Goal: Task Accomplishment & Management: Complete application form

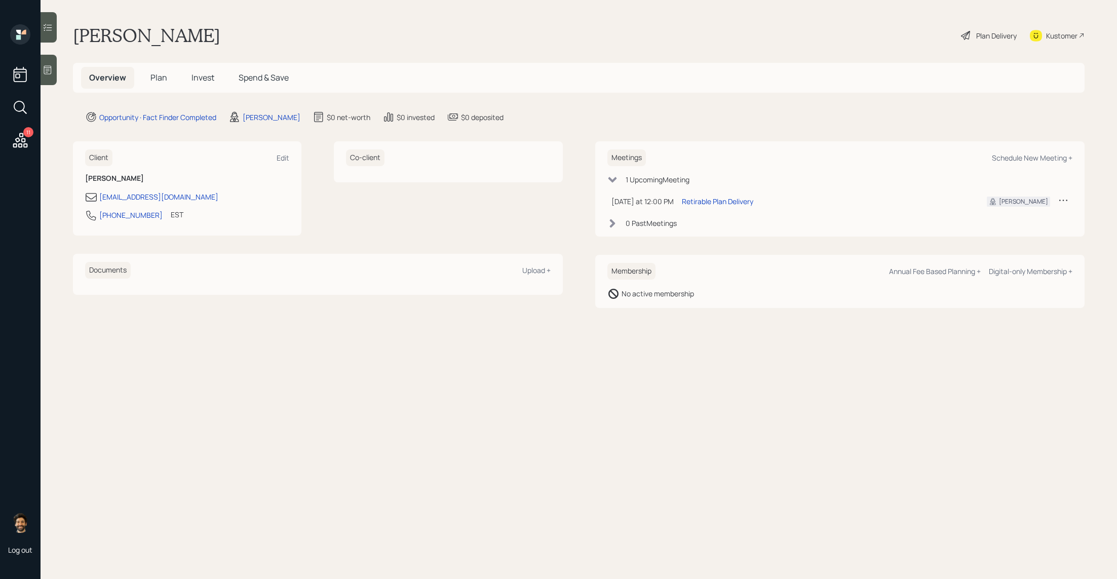
click at [149, 84] on h5 "Plan" at bounding box center [158, 78] width 33 height 22
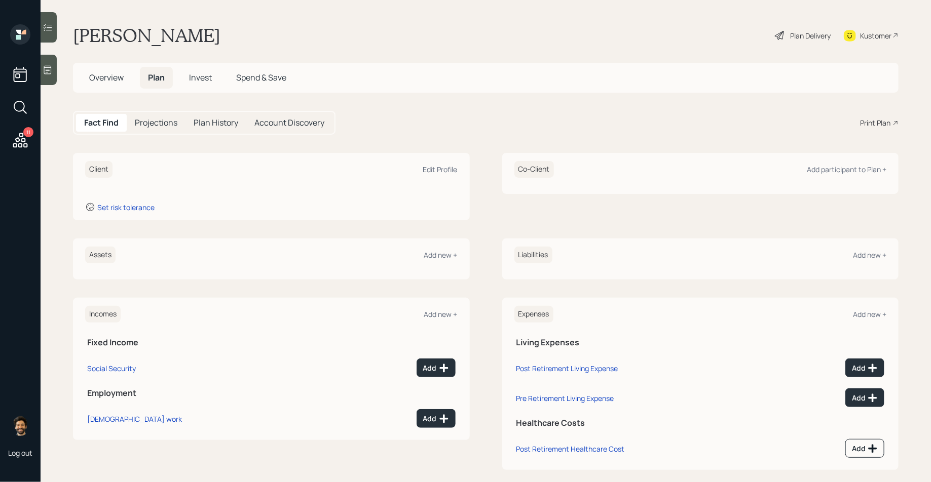
click at [103, 41] on h1 "Cathy Rock" at bounding box center [146, 35] width 147 height 22
click at [424, 173] on div "Edit Profile" at bounding box center [440, 170] width 34 height 10
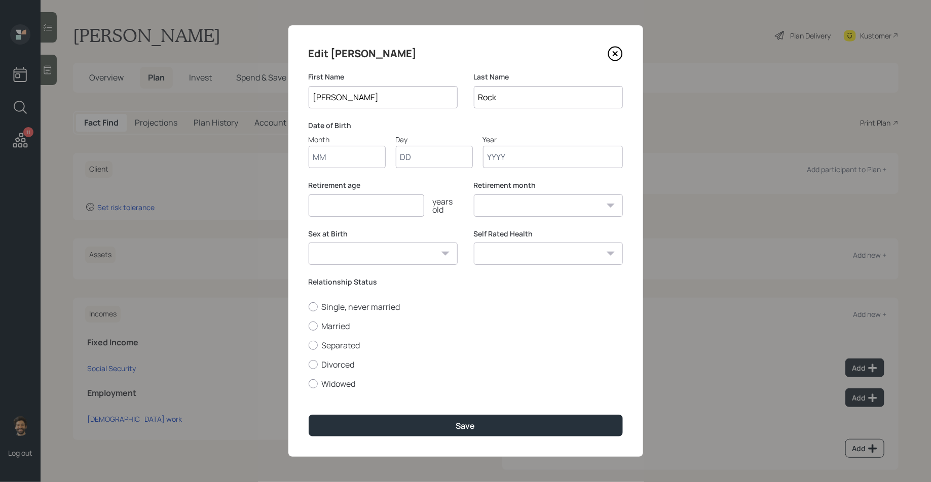
click at [351, 157] on input "Month" at bounding box center [347, 157] width 77 height 22
type input "08"
type input "27"
type input "1959"
select select "8"
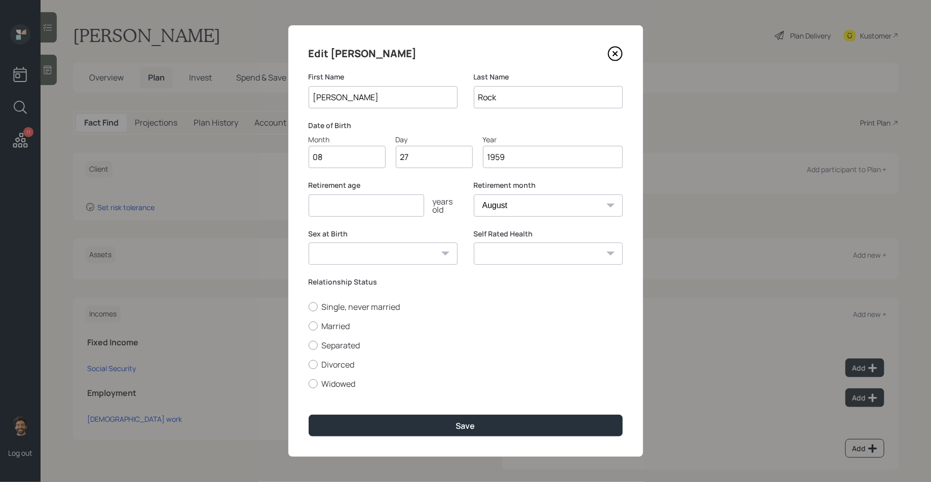
type input "1959"
click at [338, 209] on input "number" at bounding box center [367, 206] width 116 height 22
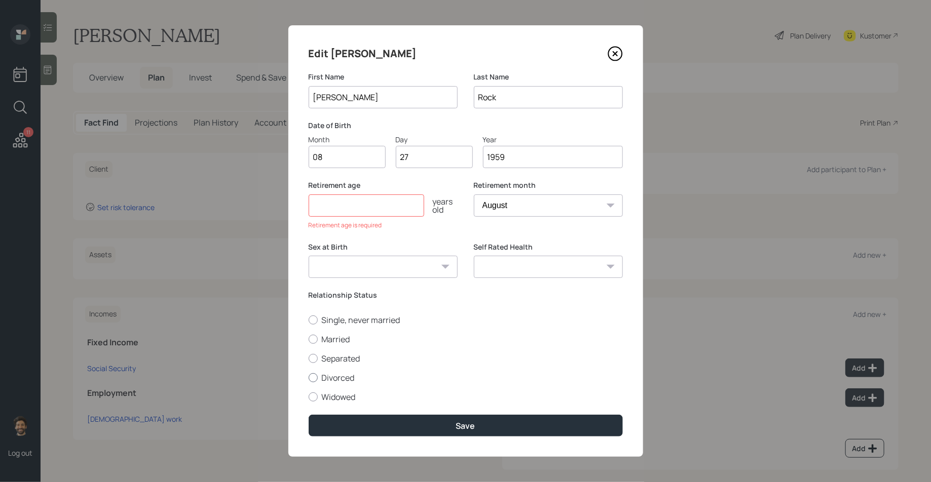
click at [315, 376] on div at bounding box center [313, 377] width 9 height 9
click at [309, 377] on input "Divorced" at bounding box center [308, 377] width 1 height 1
radio input "true"
click at [363, 210] on input "number" at bounding box center [367, 206] width 116 height 22
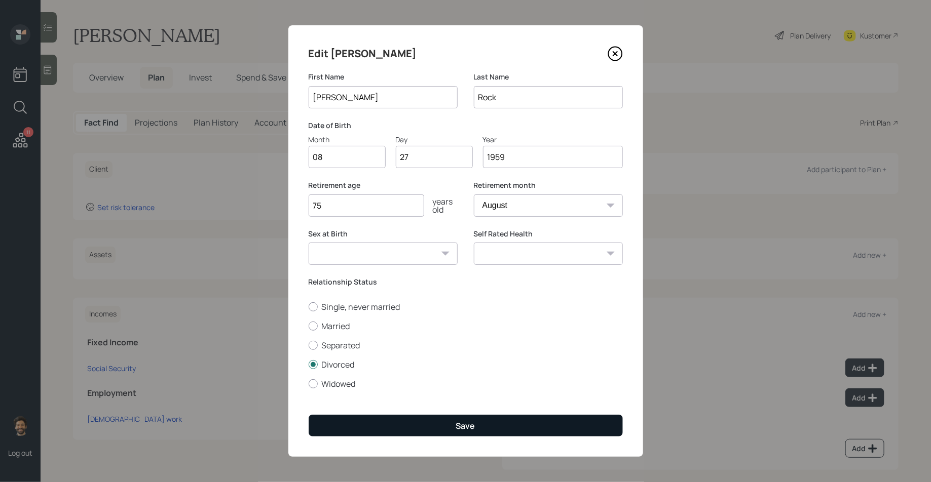
type input "75"
click at [359, 418] on button "Save" at bounding box center [466, 426] width 314 height 22
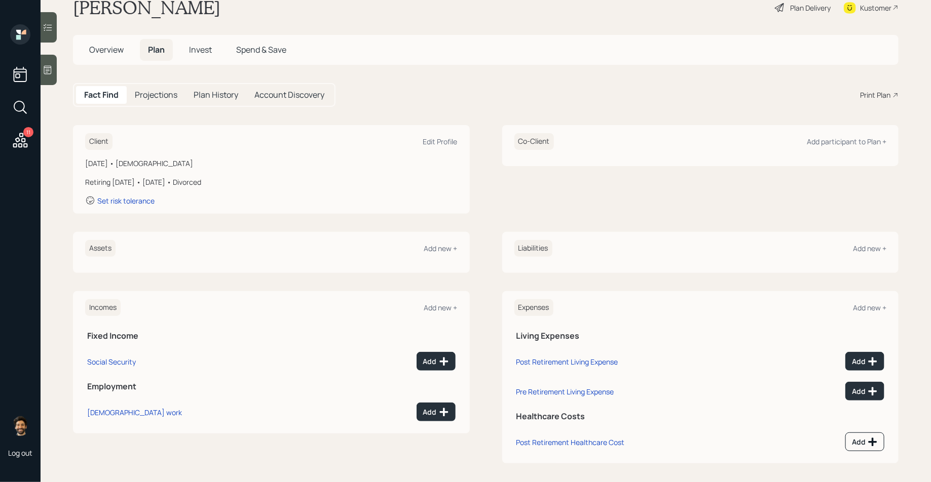
scroll to position [32, 0]
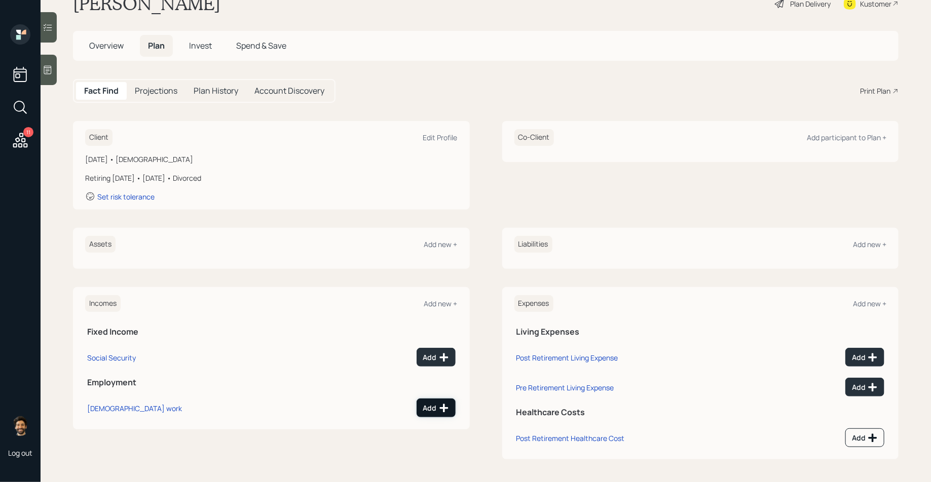
click at [449, 407] on button "Add" at bounding box center [435, 408] width 39 height 19
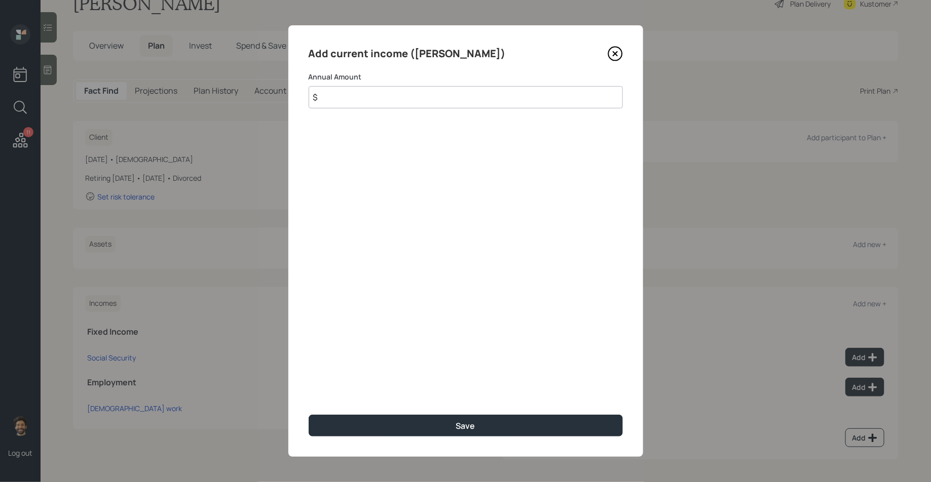
click at [351, 101] on input "$" at bounding box center [466, 97] width 314 height 22
type input "$ 156,000"
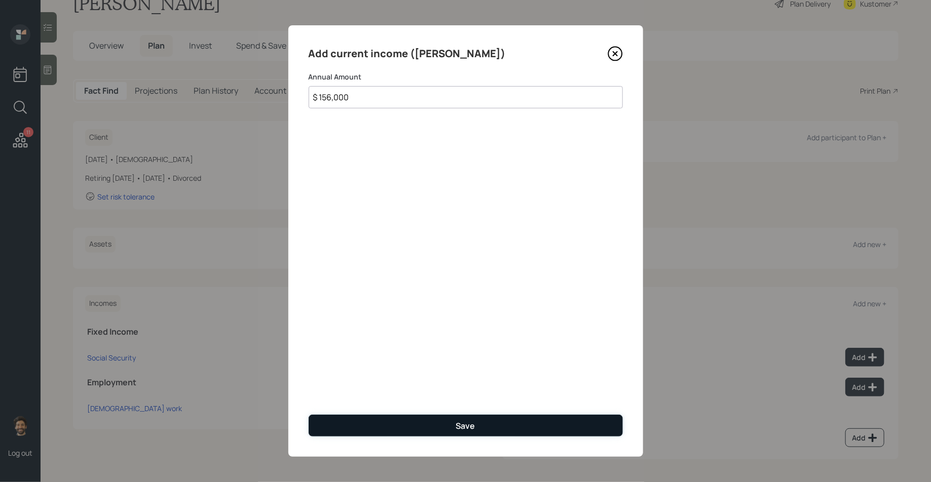
click at [343, 430] on button "Save" at bounding box center [466, 426] width 314 height 22
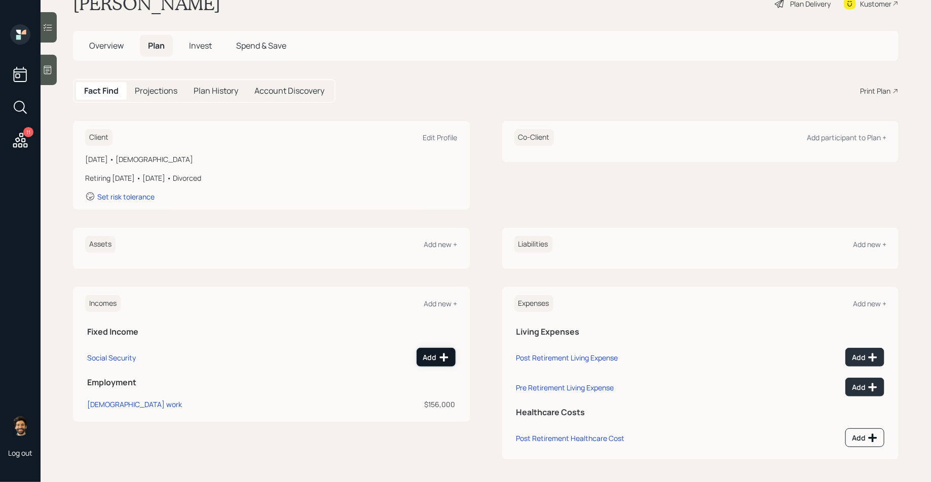
click at [433, 351] on button "Add" at bounding box center [435, 357] width 39 height 19
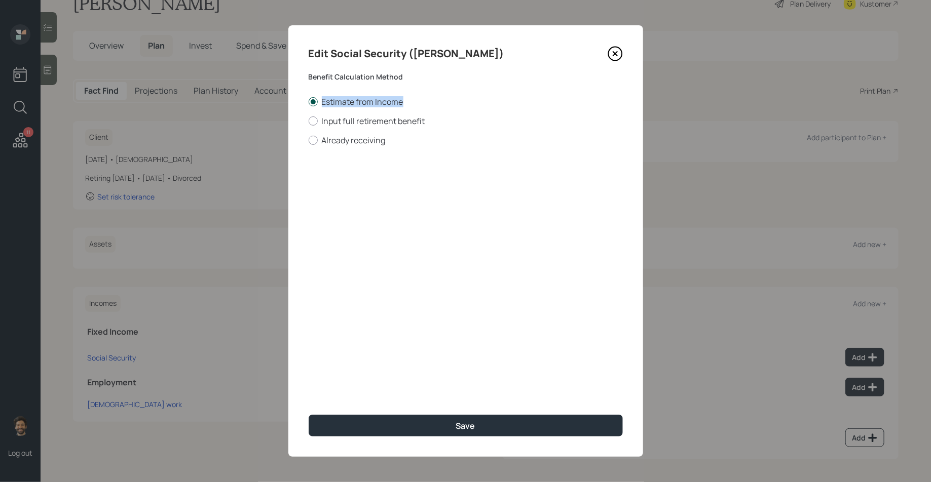
drag, startPoint x: 402, startPoint y: 102, endPoint x: 309, endPoint y: 104, distance: 93.7
click at [309, 104] on label "Estimate from Income" at bounding box center [466, 101] width 314 height 11
click at [323, 120] on label "Input full retirement benefit" at bounding box center [466, 121] width 314 height 11
click at [309, 121] on input "Input full retirement benefit" at bounding box center [308, 121] width 1 height 1
radio input "true"
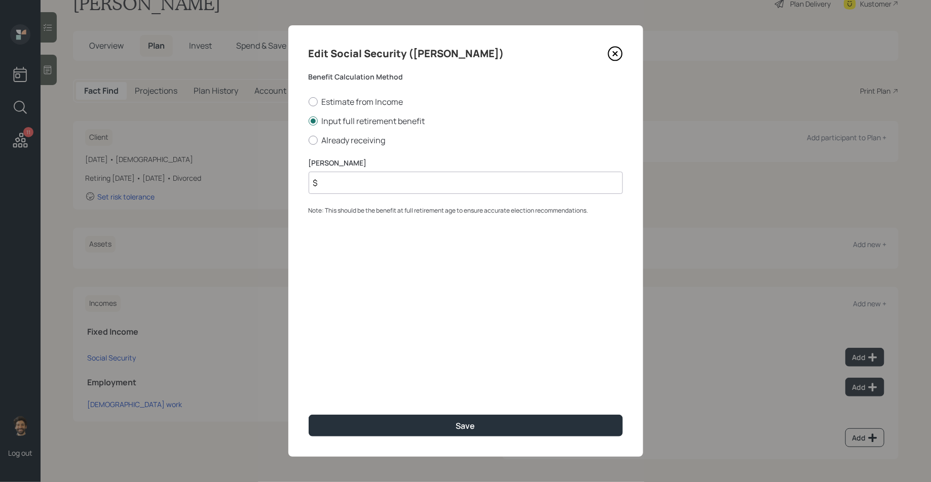
click at [346, 177] on input "$" at bounding box center [466, 183] width 314 height 22
click at [331, 104] on label "Estimate from Income" at bounding box center [466, 101] width 314 height 11
click at [309, 102] on input "Estimate from Income" at bounding box center [308, 101] width 1 height 1
radio input "true"
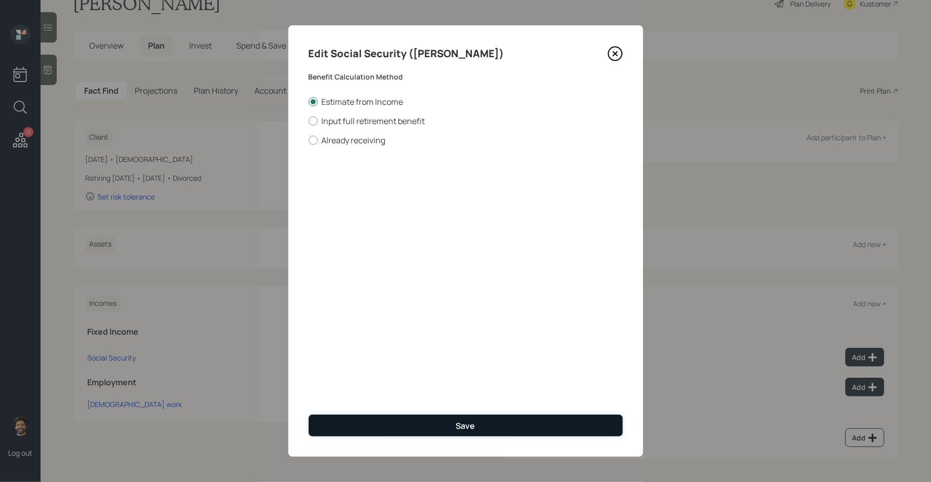
click at [378, 430] on button "Save" at bounding box center [466, 426] width 314 height 22
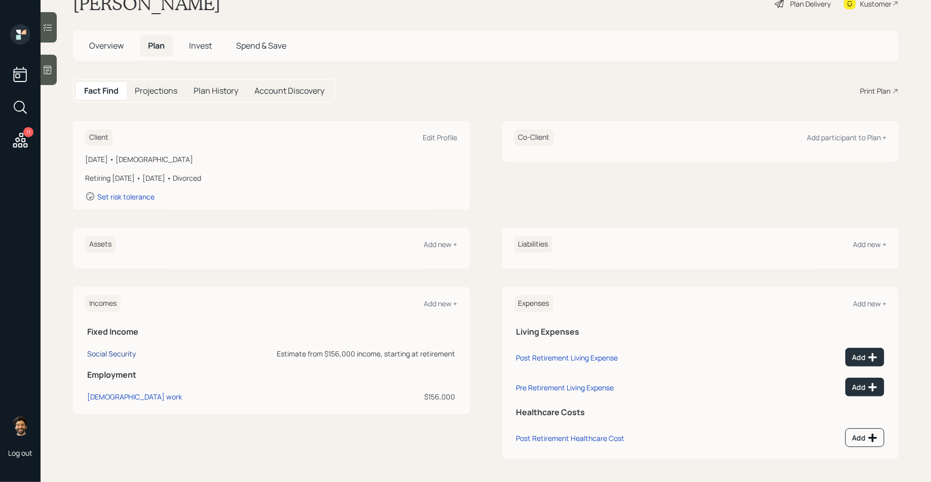
click at [110, 352] on div "Social Security" at bounding box center [111, 354] width 49 height 10
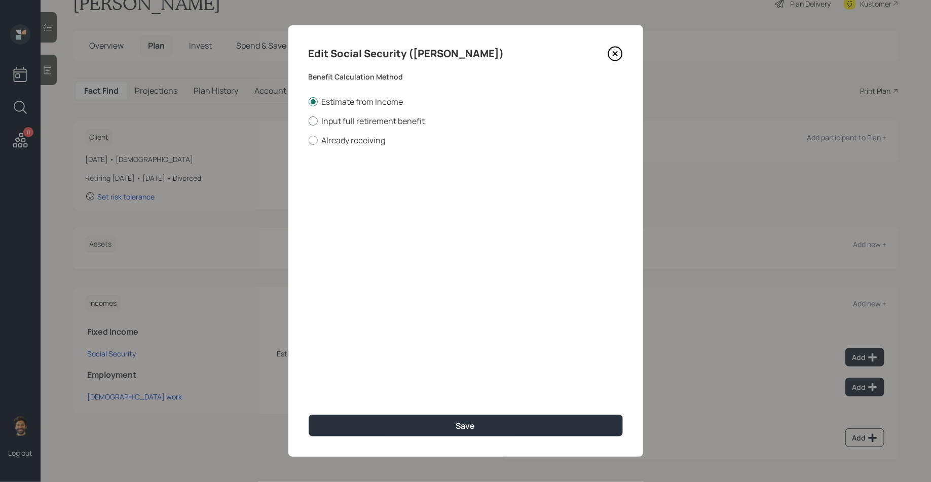
click at [356, 119] on label "Input full retirement benefit" at bounding box center [466, 121] width 314 height 11
click at [309, 121] on input "Input full retirement benefit" at bounding box center [308, 121] width 1 height 1
radio input "true"
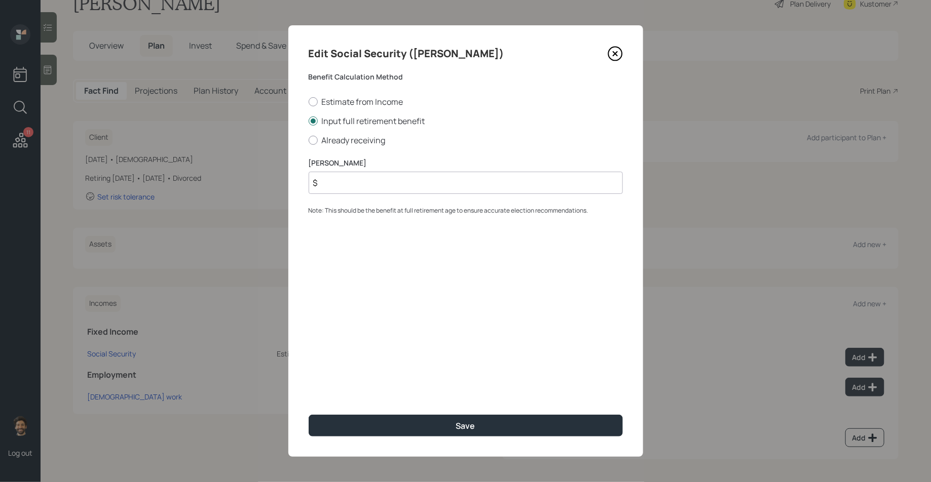
click at [369, 188] on input "$" at bounding box center [466, 183] width 314 height 22
type input "$ 4,000"
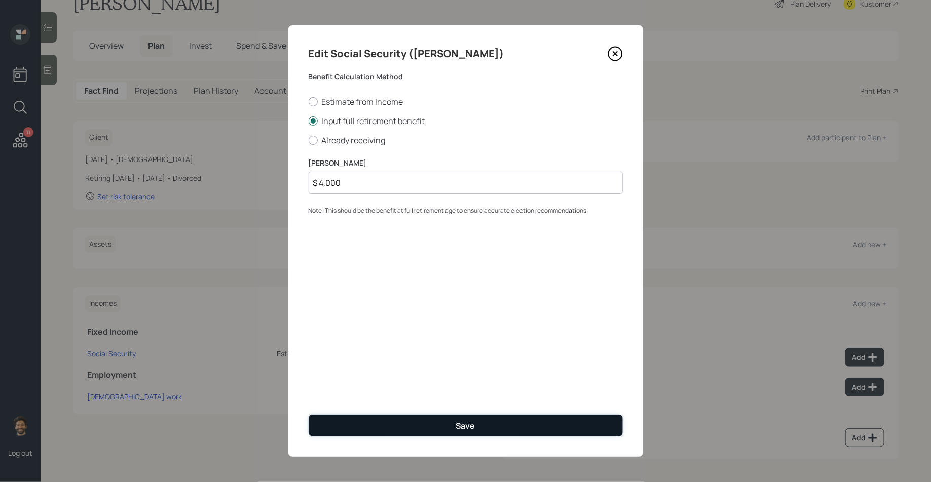
click at [382, 421] on button "Save" at bounding box center [466, 426] width 314 height 22
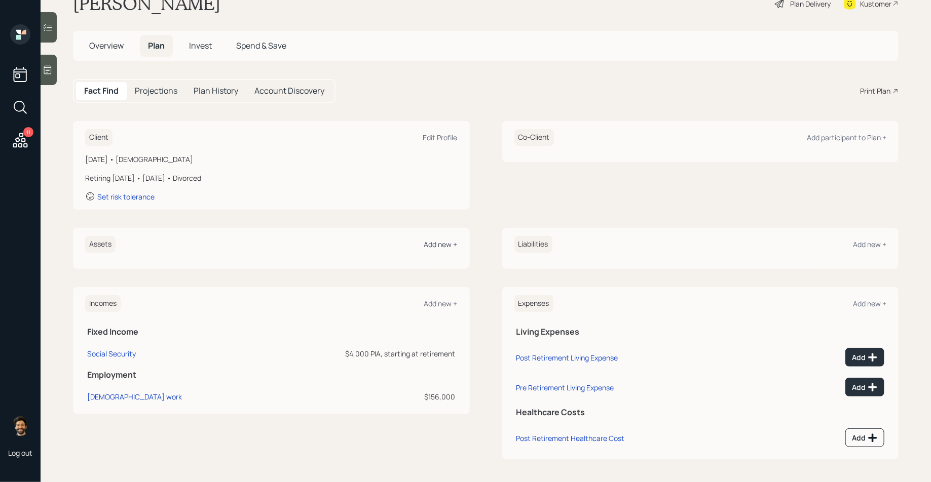
click at [442, 245] on div "Add new +" at bounding box center [440, 245] width 33 height 10
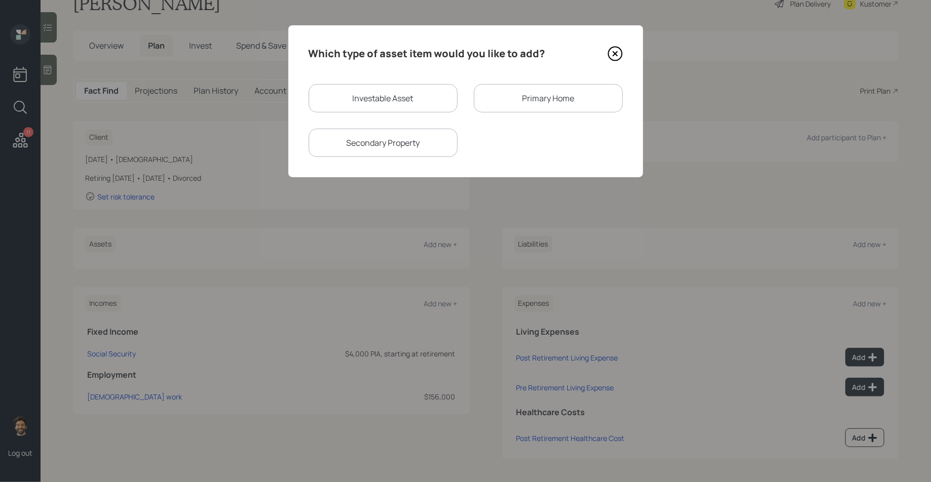
click at [370, 100] on div "Investable Asset" at bounding box center [383, 98] width 149 height 28
select select "taxable"
select select "balanced"
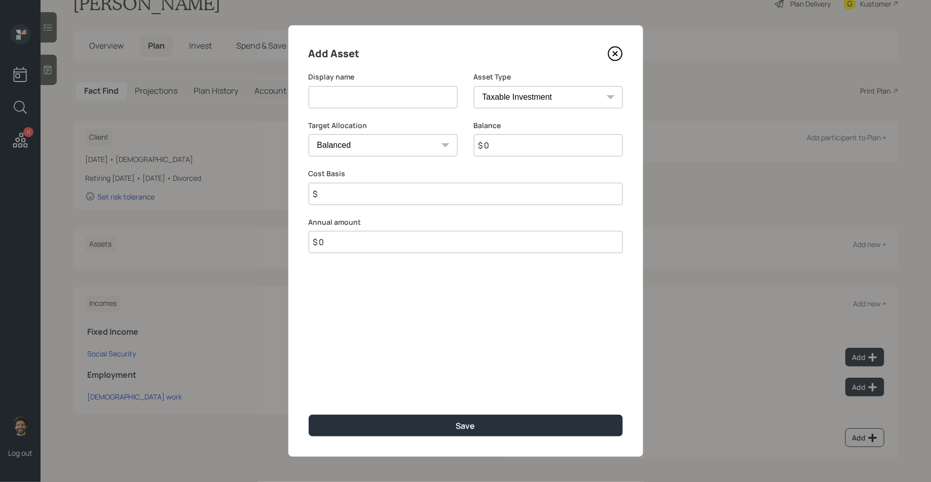
click at [515, 110] on div "Asset Type SEP IRA IRA Roth IRA 401(k) Roth 401(k) 403(b) Roth 403(b) 457(b) Ro…" at bounding box center [548, 96] width 149 height 49
click at [503, 96] on select "SEP IRA IRA Roth IRA 401(k) Roth 401(k) 403(b) Roth 403(b) 457(b) Roth 457(b) H…" at bounding box center [548, 97] width 149 height 22
select select "emergency_fund"
click at [474, 86] on select "SEP IRA IRA Roth IRA 401(k) Roth 401(k) 403(b) Roth 403(b) 457(b) Roth 457(b) H…" at bounding box center [548, 97] width 149 height 22
click at [352, 98] on input at bounding box center [383, 97] width 149 height 22
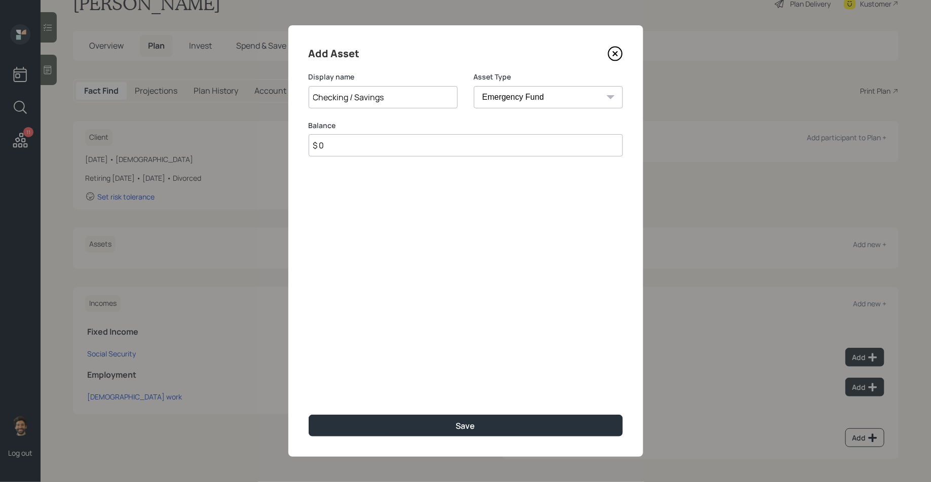
type input "Checking / Savings"
click at [357, 143] on input "$ 0" at bounding box center [466, 145] width 314 height 22
type input "$ 30,000"
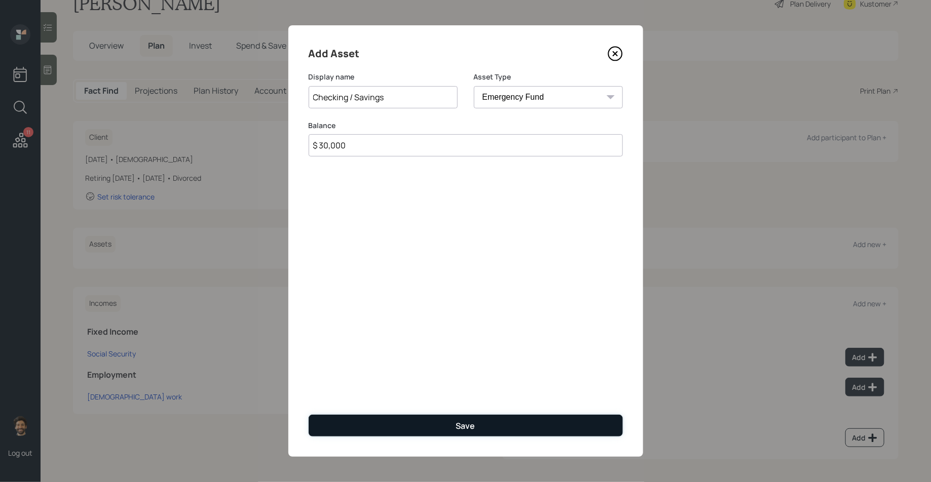
click at [401, 422] on button "Save" at bounding box center [466, 426] width 314 height 22
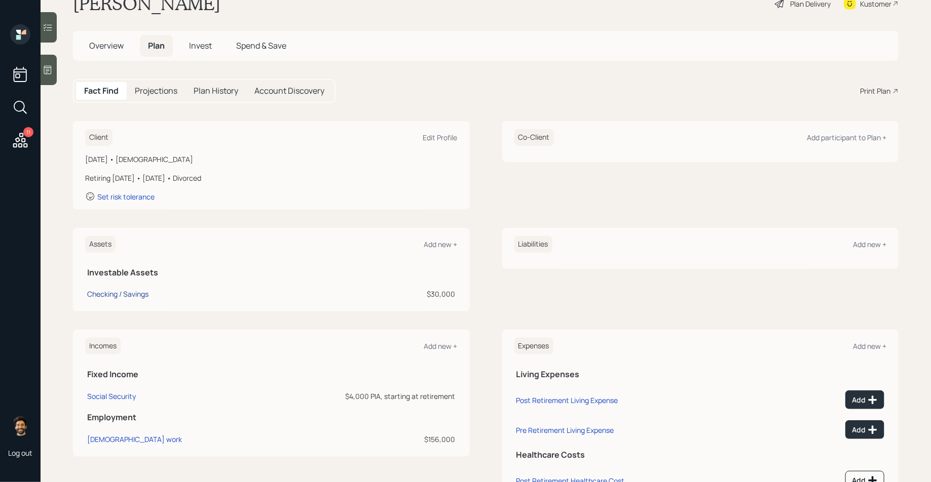
click at [114, 289] on div "Checking / Savings" at bounding box center [117, 294] width 61 height 11
select select "emergency_fund"
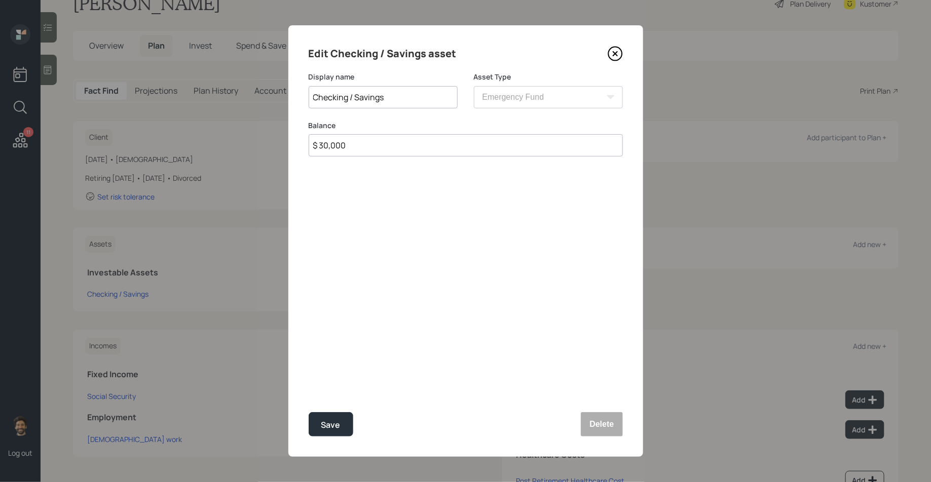
drag, startPoint x: 352, startPoint y: 146, endPoint x: 308, endPoint y: 146, distance: 43.6
click at [309, 146] on input "$ 30,000" at bounding box center [466, 145] width 314 height 22
click at [330, 148] on input "$ 30,000" at bounding box center [466, 145] width 314 height 22
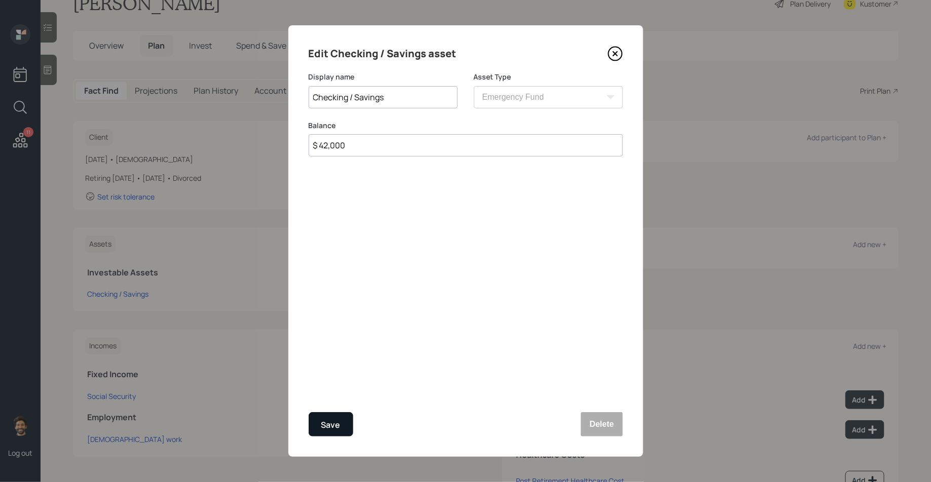
type input "$ 42,000"
click at [322, 426] on div "Save" at bounding box center [330, 425] width 19 height 14
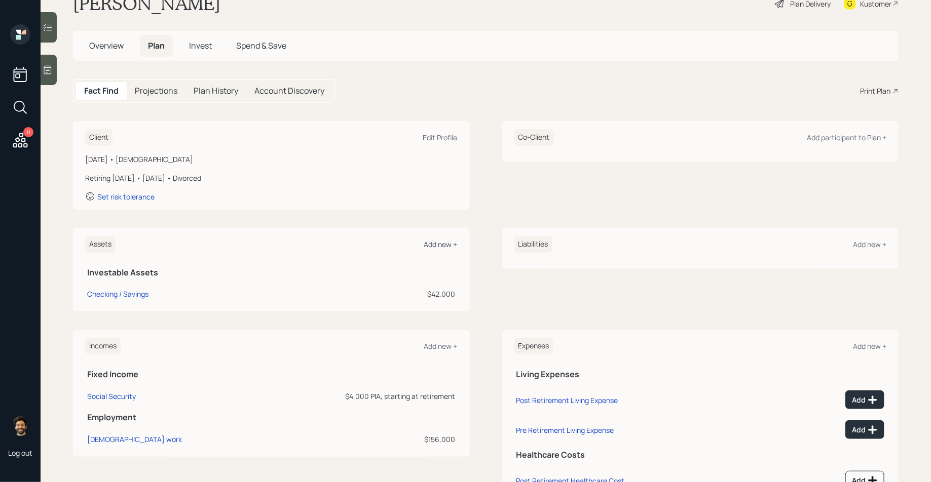
click at [443, 247] on div "Add new +" at bounding box center [440, 245] width 33 height 10
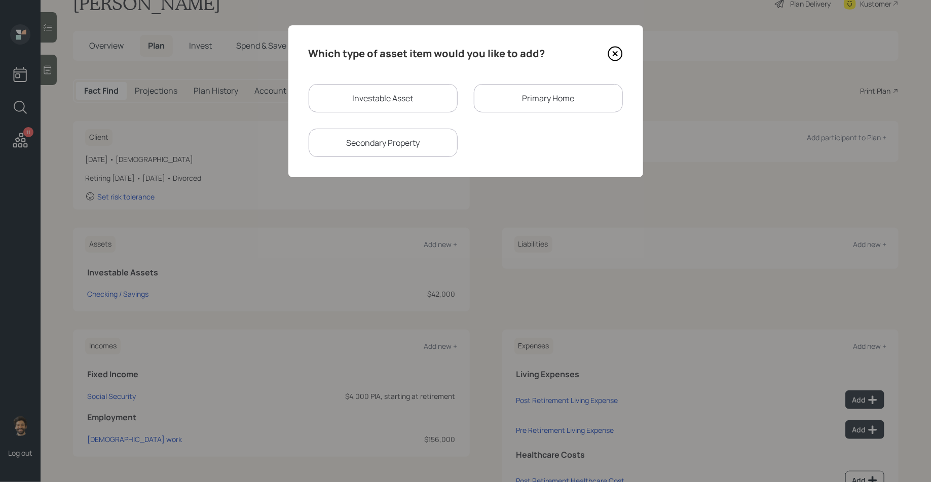
click at [423, 99] on div "Investable Asset" at bounding box center [383, 98] width 149 height 28
select select "taxable"
select select "balanced"
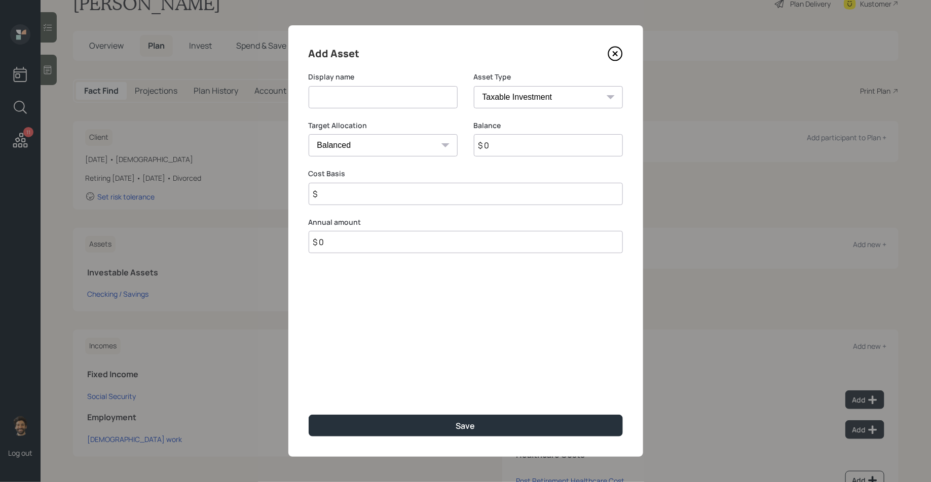
click at [492, 103] on select "SEP IRA IRA Roth IRA 401(k) Roth 401(k) 403(b) Roth 403(b) 457(b) Roth 457(b) H…" at bounding box center [548, 97] width 149 height 22
select select "company_sponsored"
click at [474, 86] on select "SEP IRA IRA Roth IRA 401(k) Roth 401(k) 403(b) Roth 403(b) 457(b) Roth 457(b) H…" at bounding box center [548, 97] width 149 height 22
click at [373, 98] on input at bounding box center [383, 97] width 149 height 22
type input "former 401k (2)"
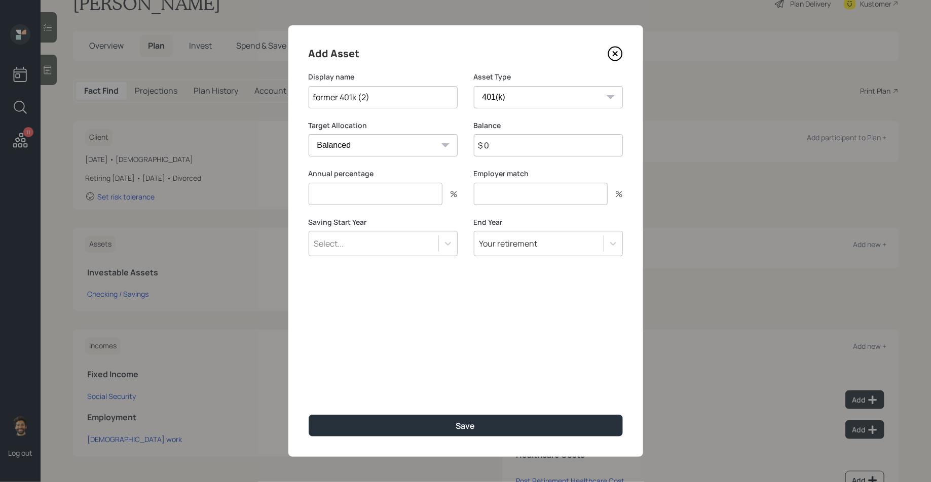
click at [528, 142] on input "$ 0" at bounding box center [548, 145] width 149 height 22
type input "$ 60,000"
type input "0"
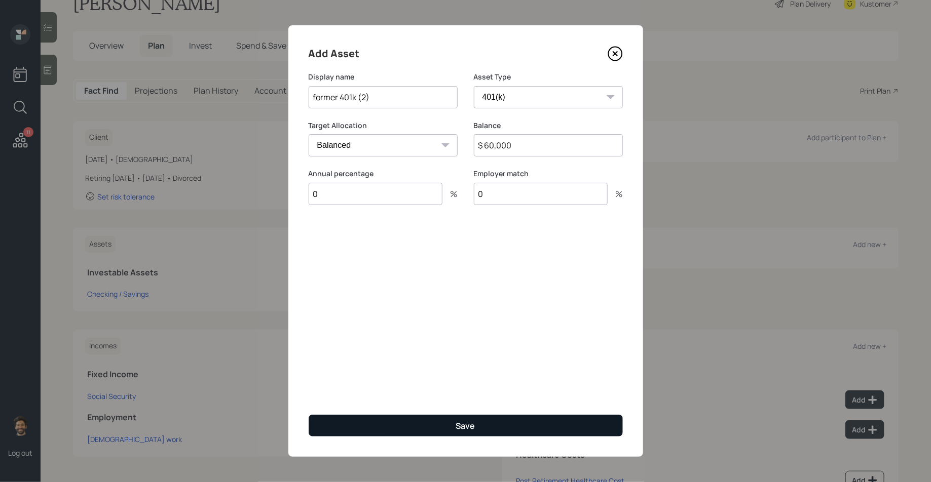
type input "0"
click at [393, 433] on button "Save" at bounding box center [466, 426] width 314 height 22
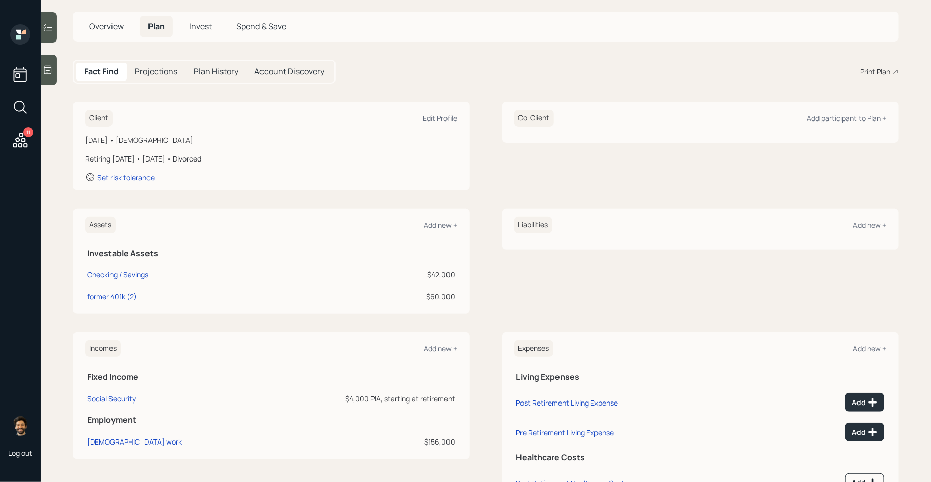
scroll to position [48, 0]
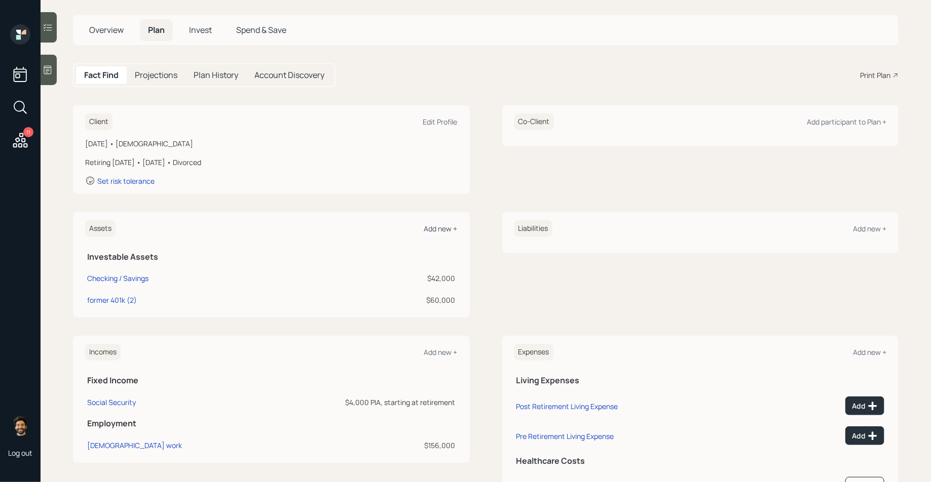
click at [435, 225] on div "Add new +" at bounding box center [440, 229] width 33 height 10
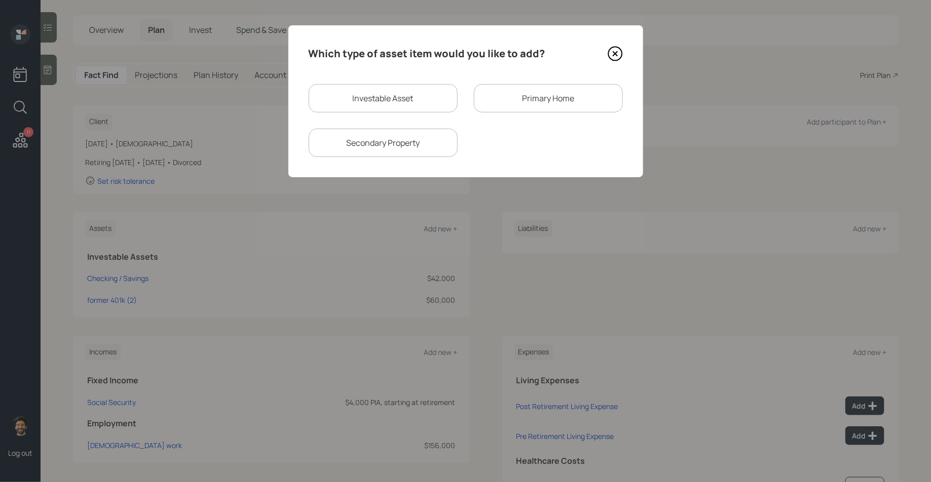
click at [478, 104] on div "Primary Home" at bounding box center [548, 98] width 149 height 28
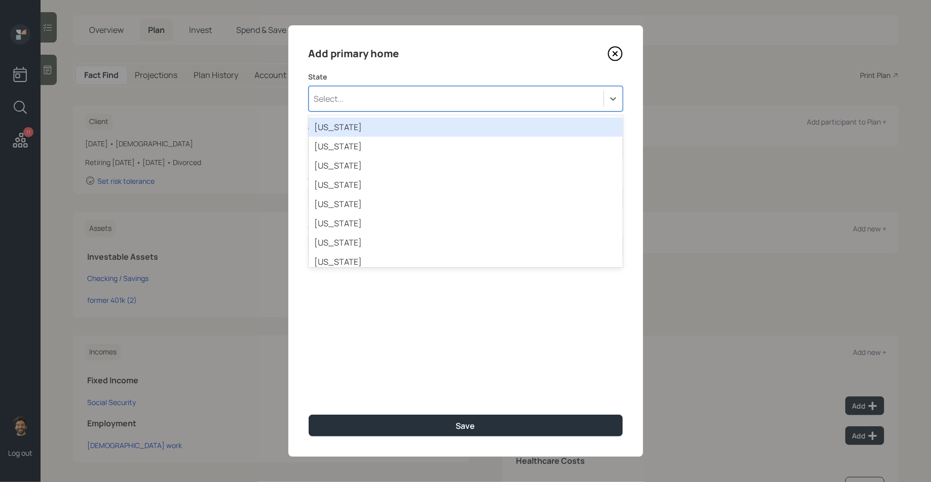
click at [393, 102] on div "Select..." at bounding box center [456, 98] width 294 height 17
type input "oh"
click at [359, 122] on div "Ohio" at bounding box center [466, 127] width 314 height 19
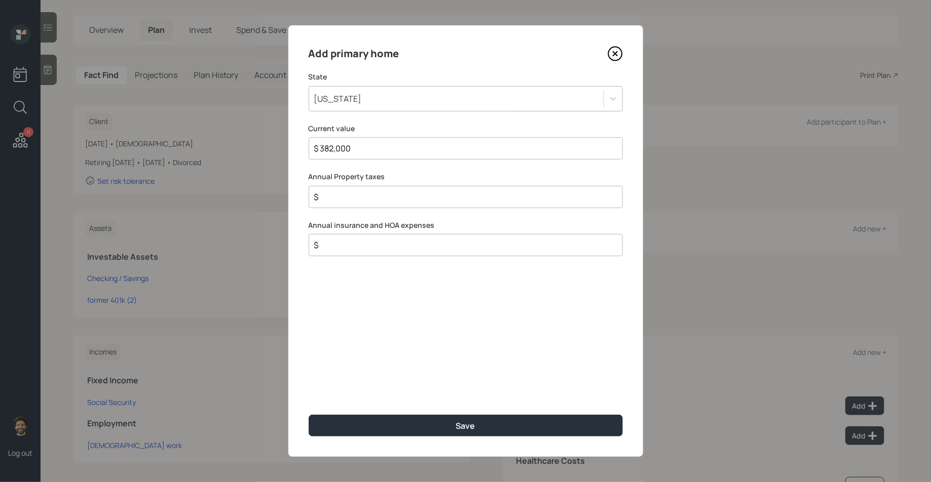
type input "$ 382,000"
click at [388, 412] on div "Add primary home State Ohio Current value $ 382,000 Annual Property taxes $ Ann…" at bounding box center [465, 241] width 355 height 432
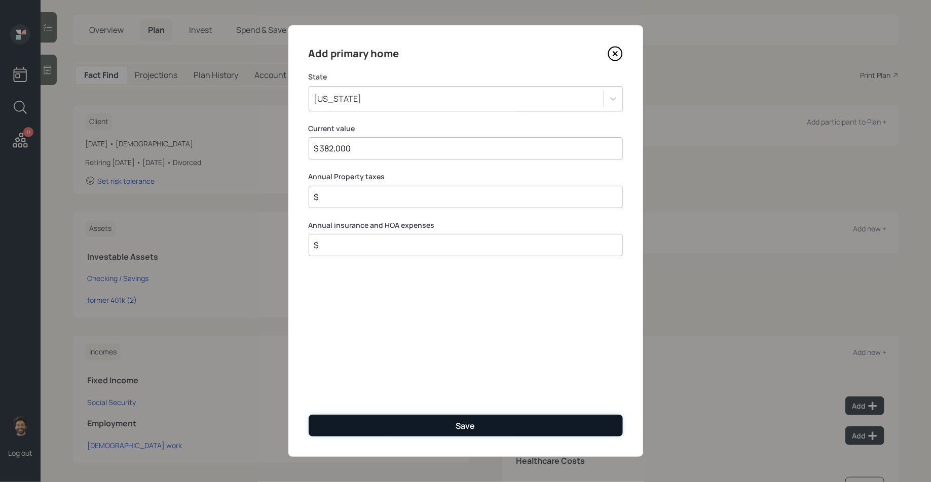
click at [395, 419] on button "Save" at bounding box center [466, 426] width 314 height 22
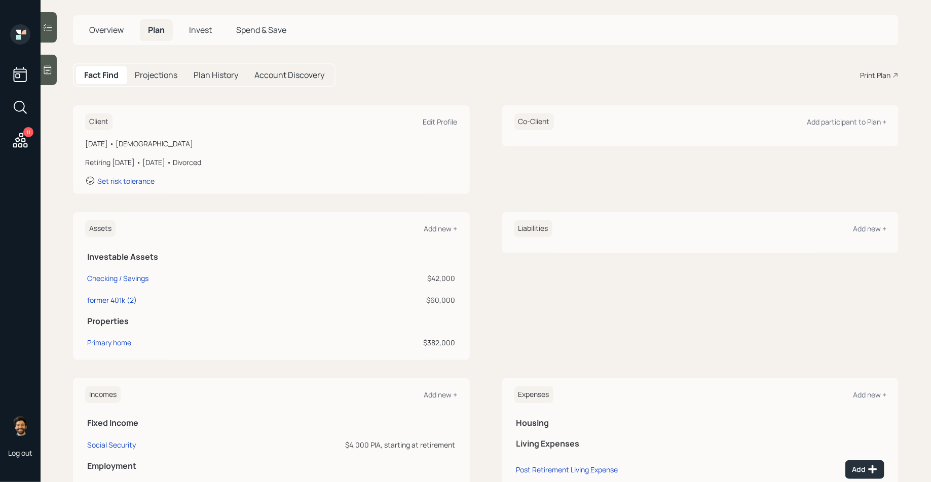
click at [865, 233] on div "Liabilities Add new +" at bounding box center [700, 228] width 372 height 17
click at [860, 228] on div "Add new +" at bounding box center [869, 229] width 33 height 10
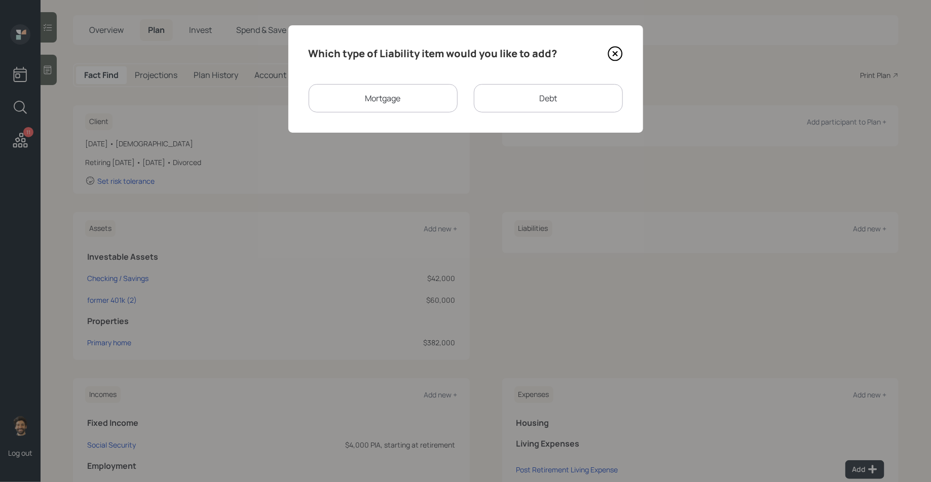
click at [385, 96] on div "Mortgage" at bounding box center [383, 98] width 149 height 28
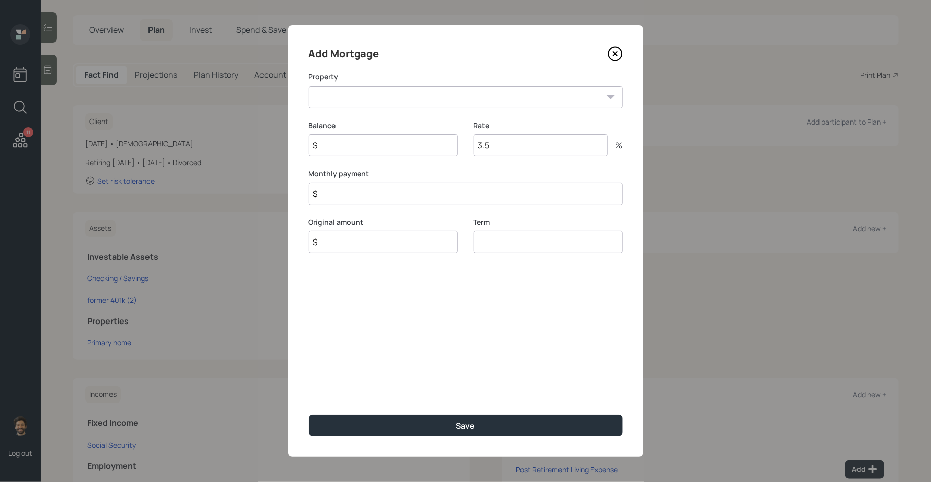
click at [363, 102] on select "OH Primary home" at bounding box center [466, 97] width 314 height 22
select select "09239606-aee1-4dd5-bbf2-2d9cc7cb75e1"
click at [309, 86] on select "OH Primary home" at bounding box center [466, 97] width 314 height 22
click at [359, 144] on input "$" at bounding box center [383, 145] width 149 height 22
type input "$ 180,000"
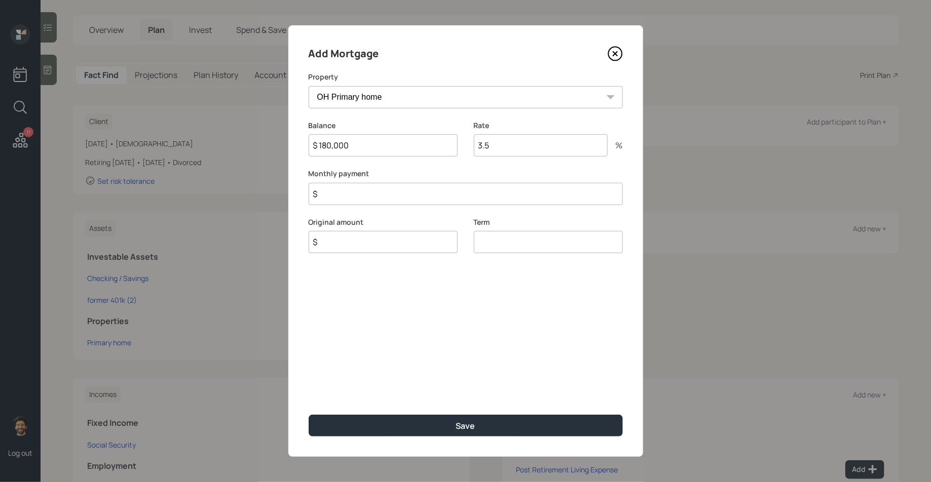
click at [354, 246] on input "$" at bounding box center [383, 242] width 149 height 22
type input "$ 180,000"
click at [491, 246] on input "number" at bounding box center [548, 242] width 149 height 22
type input "30"
click at [510, 147] on input "3.5" at bounding box center [541, 145] width 134 height 22
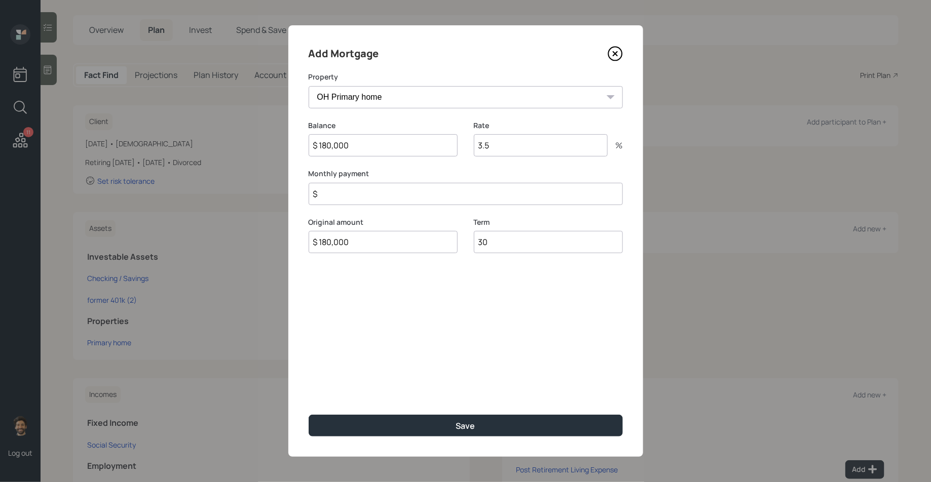
click at [510, 147] on input "3.5" at bounding box center [541, 145] width 134 height 22
type input "3.25"
click at [401, 197] on input "$" at bounding box center [466, 194] width 314 height 22
click at [401, 197] on input "$ 1,393" at bounding box center [466, 194] width 314 height 22
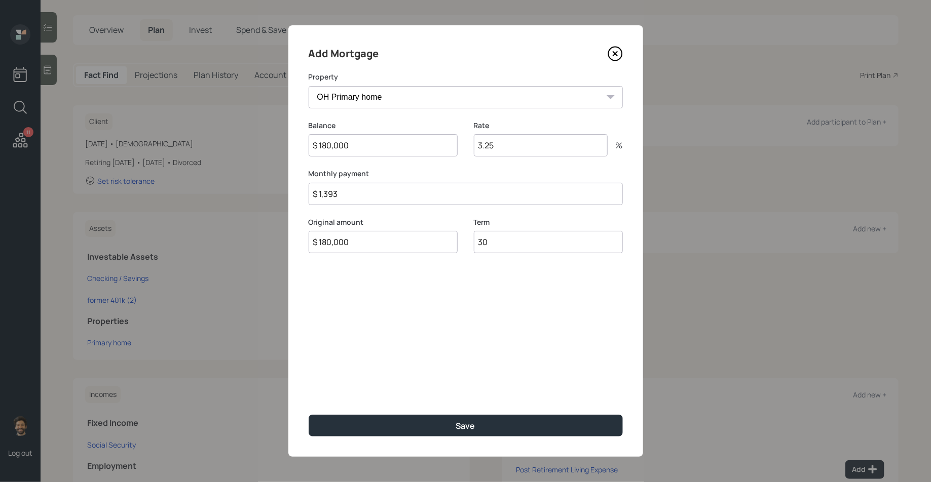
click at [401, 197] on input "$ 1,393" at bounding box center [466, 194] width 314 height 22
type input "$ 1,640"
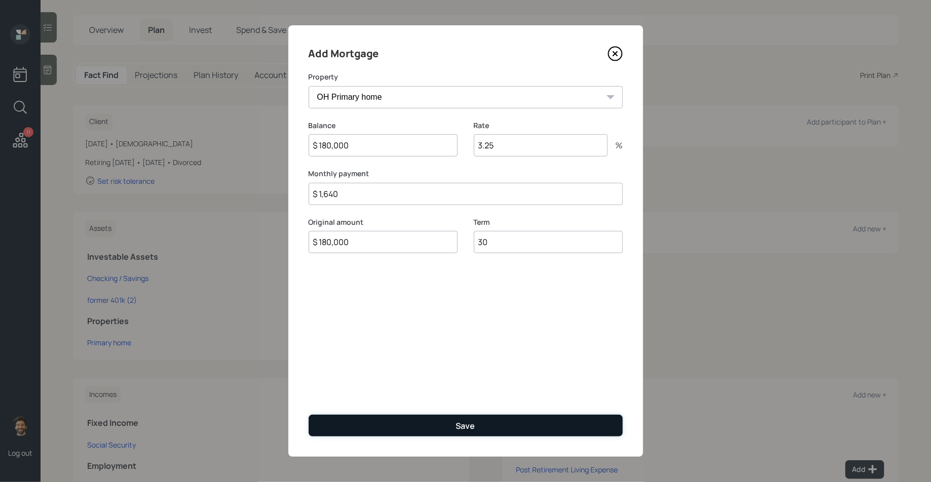
click at [355, 428] on button "Save" at bounding box center [466, 426] width 314 height 22
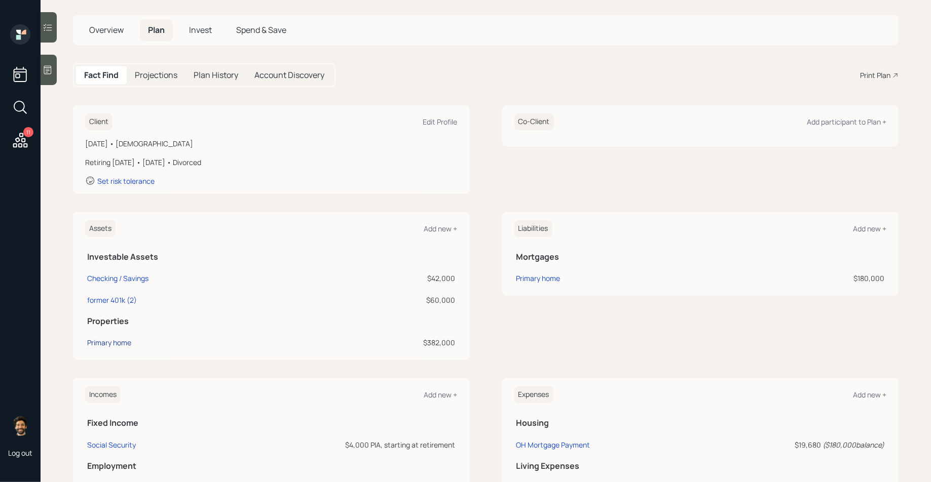
click at [117, 344] on div "Primary home" at bounding box center [109, 342] width 44 height 11
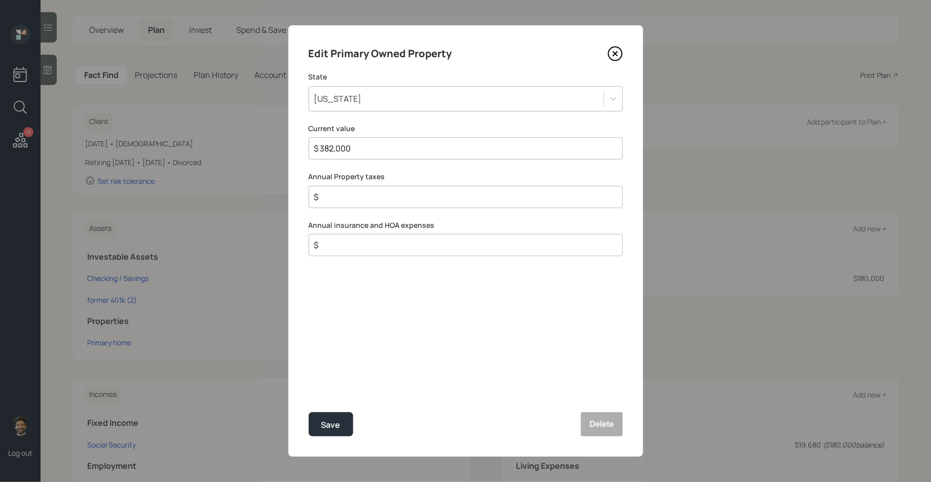
click at [345, 201] on input "$" at bounding box center [461, 197] width 297 height 12
type input "$ 5,760"
type input "$ 0"
click at [338, 419] on div "Save" at bounding box center [330, 425] width 19 height 14
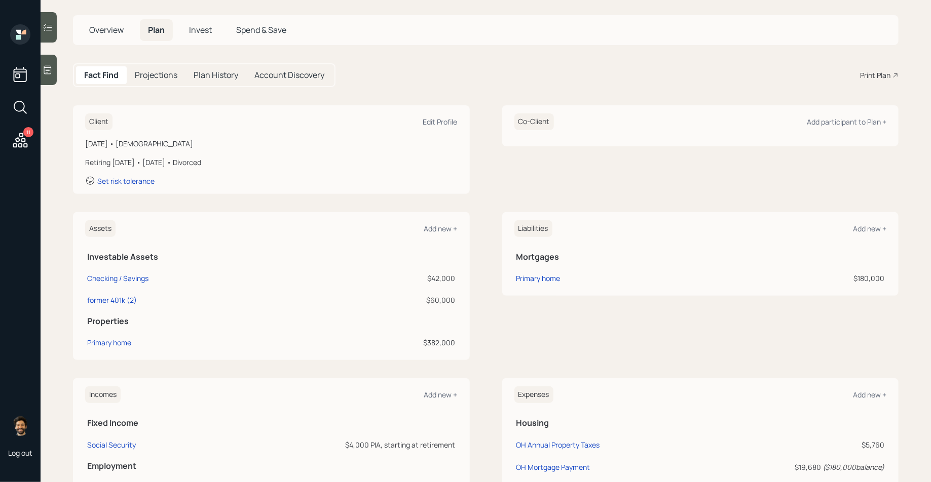
click at [534, 272] on td "Primary home" at bounding box center [621, 277] width 215 height 22
click at [534, 280] on div "Primary home" at bounding box center [538, 278] width 44 height 11
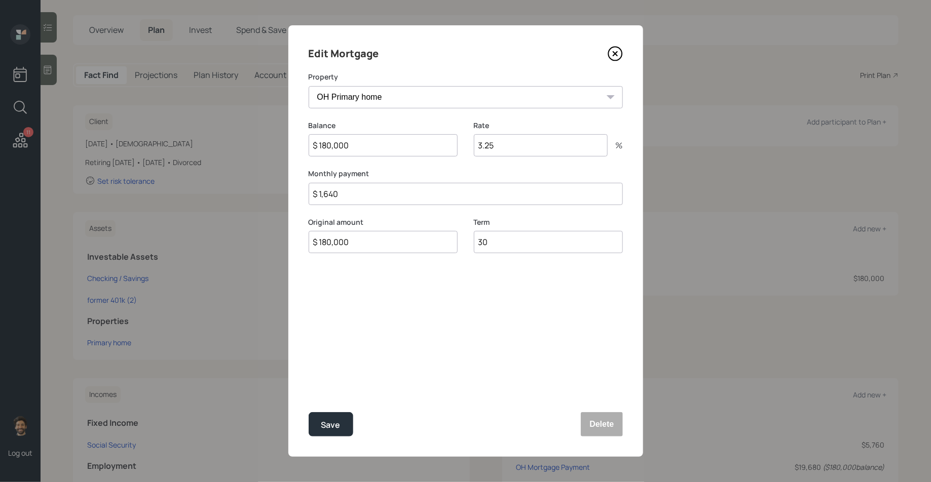
click at [395, 194] on input "$ 1,640" at bounding box center [466, 194] width 314 height 22
type input "$ 1,160"
click at [322, 425] on div "Save" at bounding box center [330, 425] width 19 height 14
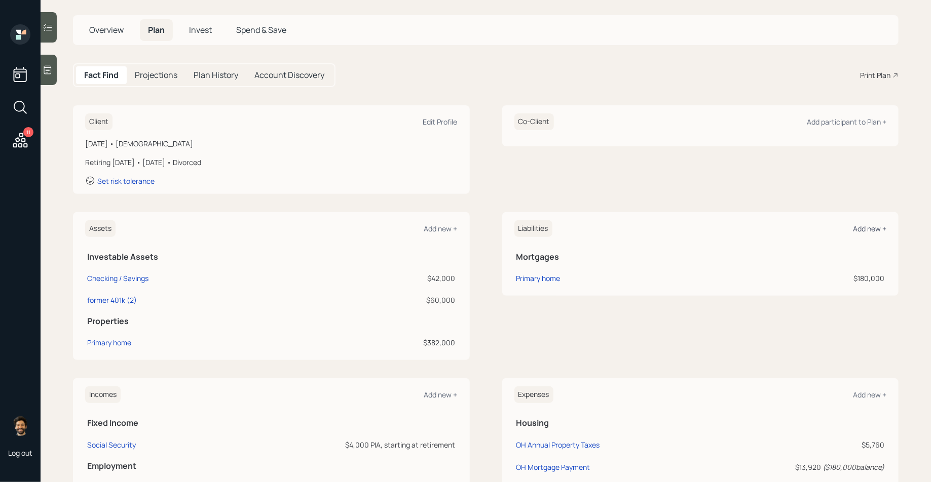
click at [858, 228] on div "Add new +" at bounding box center [869, 229] width 33 height 10
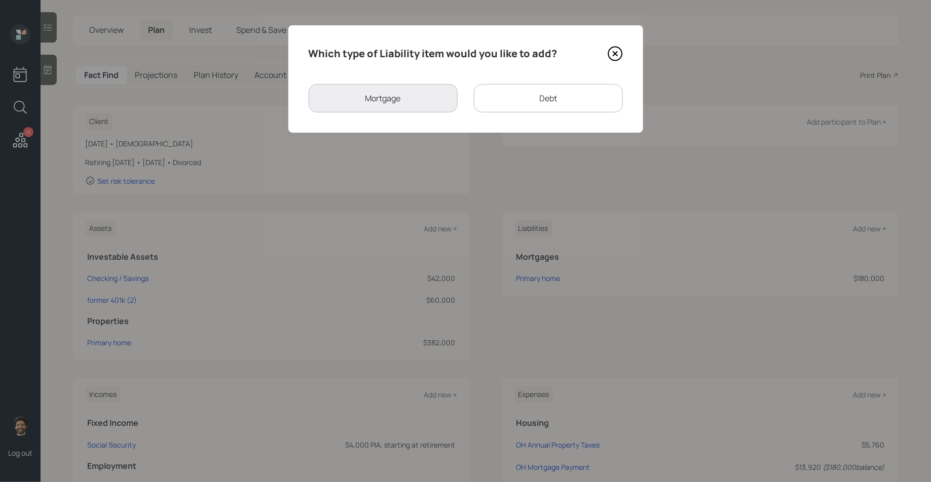
click at [560, 101] on div "Debt" at bounding box center [548, 98] width 149 height 28
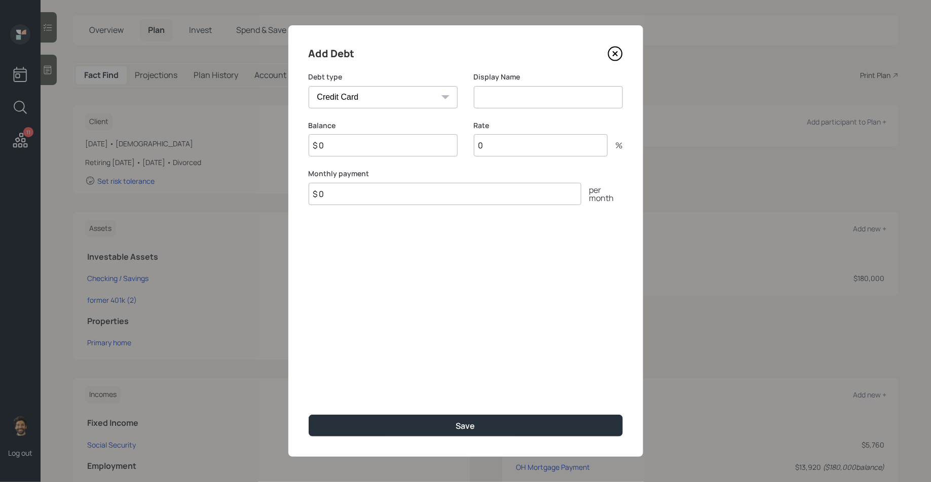
click at [397, 108] on div "Debt type Car Credit Card Medical Student Other" at bounding box center [383, 96] width 149 height 49
click at [377, 98] on select "Car Credit Card Medical Student Other" at bounding box center [383, 97] width 149 height 22
select select "student"
click at [309, 86] on select "Car Credit Card Medical Student Other" at bounding box center [383, 97] width 149 height 22
click at [523, 96] on input at bounding box center [548, 97] width 149 height 22
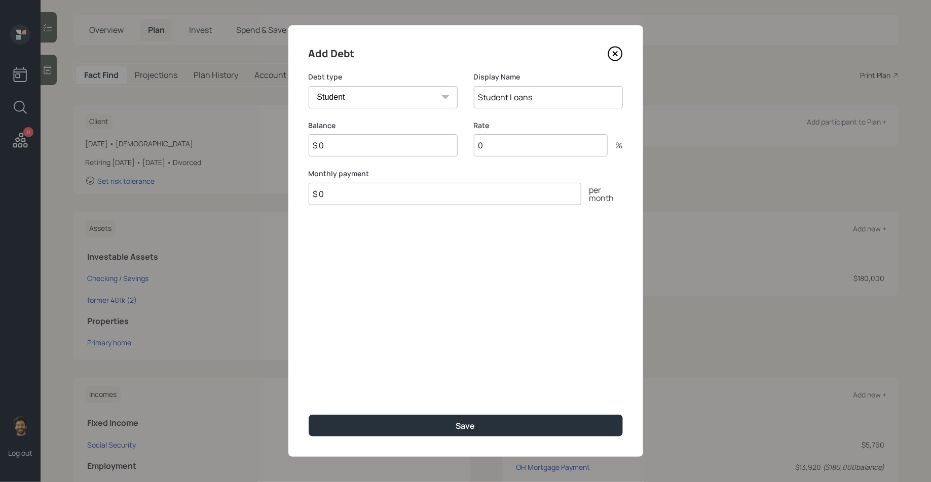
type input "Student Loans"
click at [351, 140] on input "$ 0" at bounding box center [383, 145] width 149 height 22
type input "$ 30,000"
type input "6"
click at [342, 196] on input "$ 0" at bounding box center [445, 194] width 273 height 22
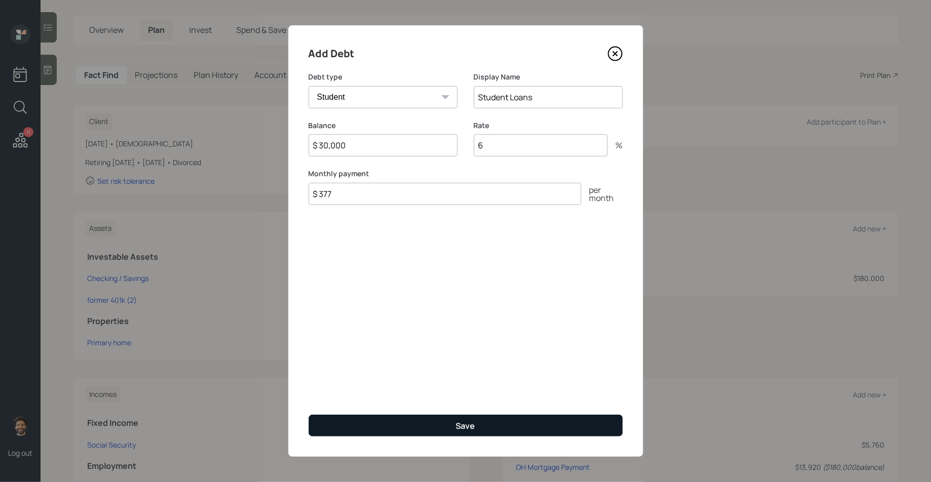
type input "$ 377"
click at [345, 417] on button "Save" at bounding box center [466, 426] width 314 height 22
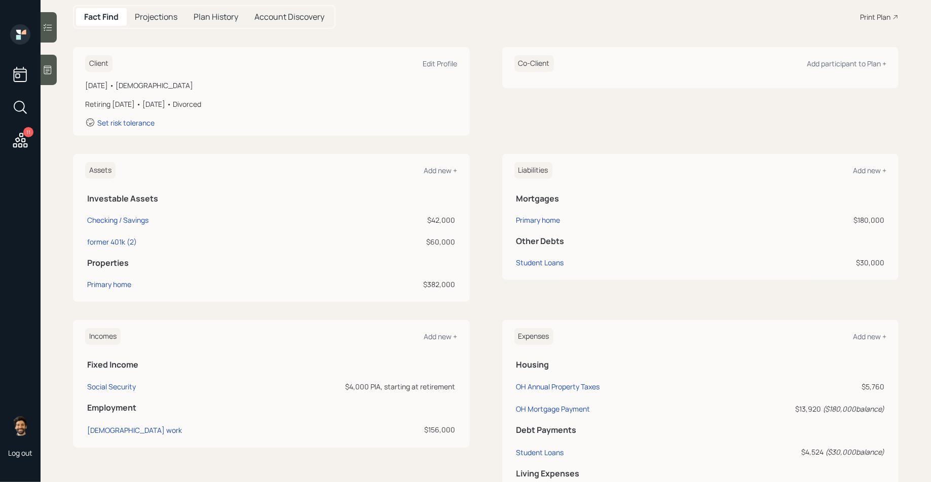
scroll to position [110, 0]
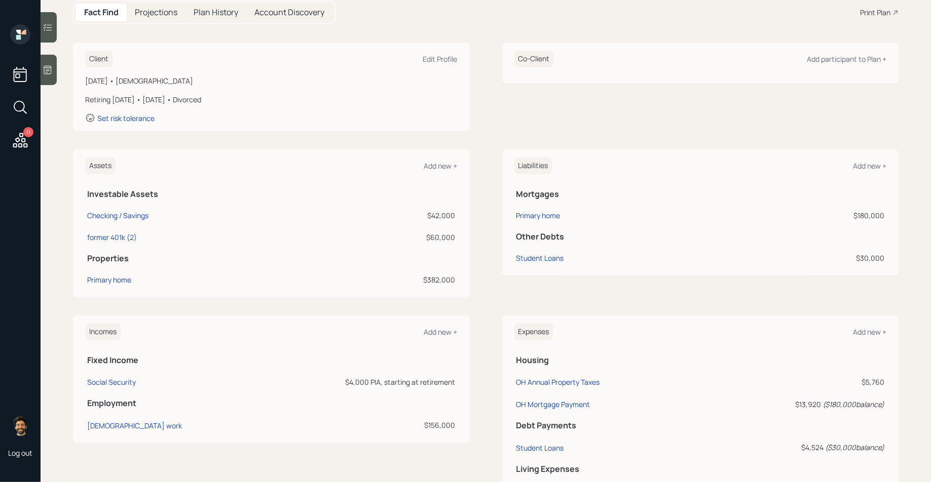
click at [444, 212] on div "$42,000" at bounding box center [391, 215] width 128 height 11
click at [445, 235] on div "$60,000" at bounding box center [391, 237] width 128 height 11
drag, startPoint x: 457, startPoint y: 236, endPoint x: 417, endPoint y: 237, distance: 40.5
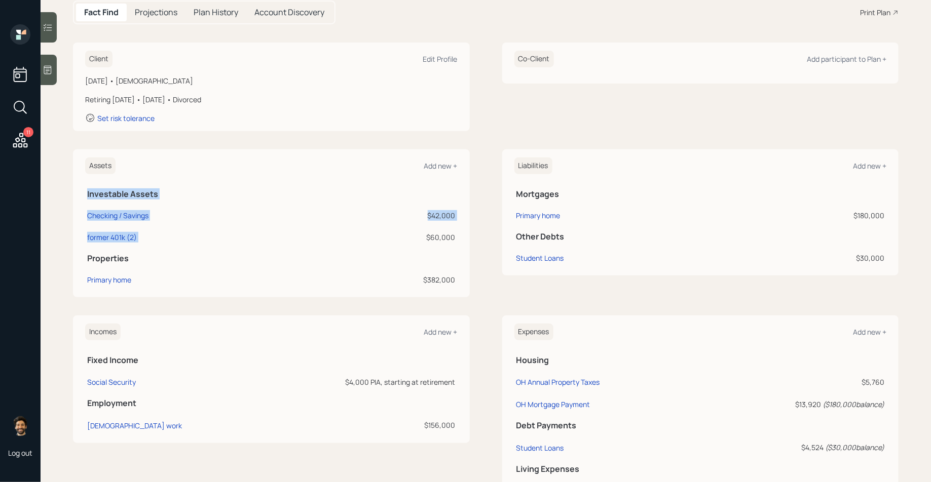
click at [417, 237] on div "Assets Add new + Investable Assets Checking / Savings $42,000 former 401k (2) $…" at bounding box center [271, 223] width 397 height 148
click at [425, 235] on div "$60,000" at bounding box center [391, 237] width 128 height 11
click at [424, 236] on div "$60,000" at bounding box center [391, 237] width 128 height 11
drag, startPoint x: 426, startPoint y: 217, endPoint x: 459, endPoint y: 217, distance: 33.4
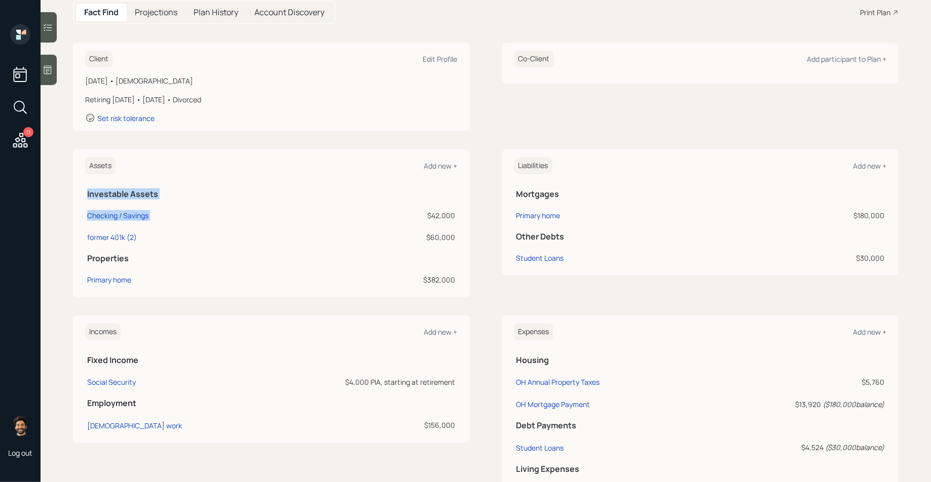
click at [459, 217] on div "Assets Add new + Investable Assets Checking / Savings $42,000 former 401k (2) $…" at bounding box center [271, 223] width 397 height 148
click at [441, 217] on div "$42,000" at bounding box center [391, 215] width 128 height 11
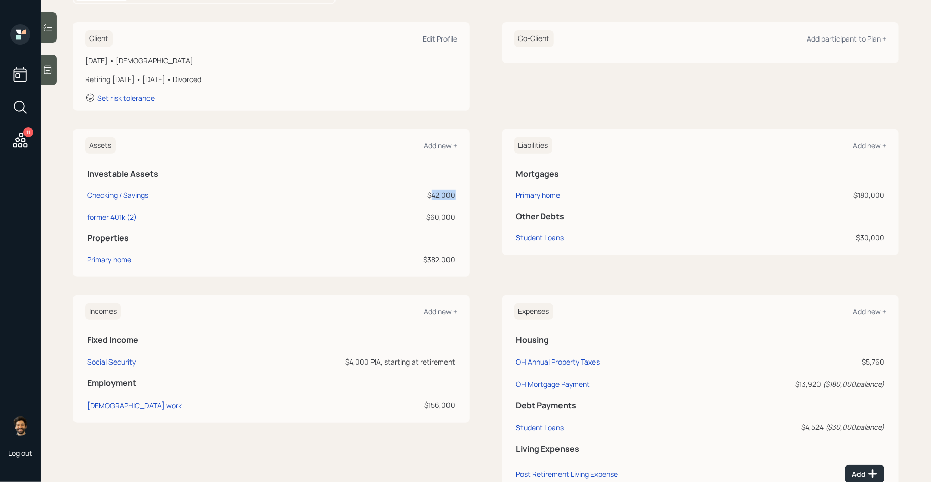
scroll to position [119, 0]
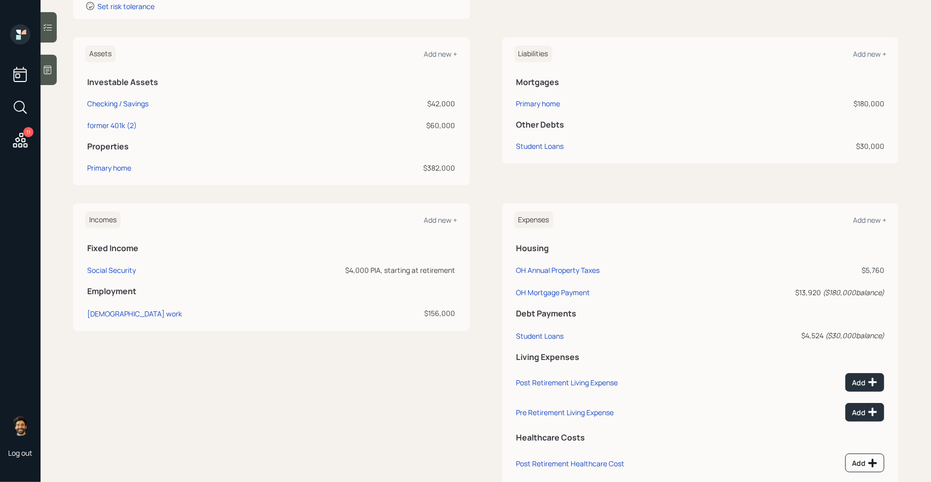
click at [325, 177] on td "Primary home" at bounding box center [205, 167] width 240 height 22
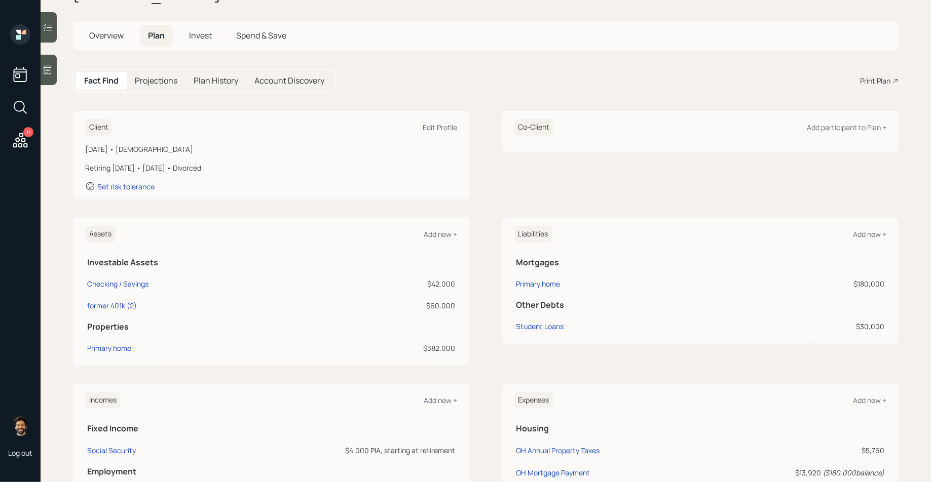
scroll to position [0, 0]
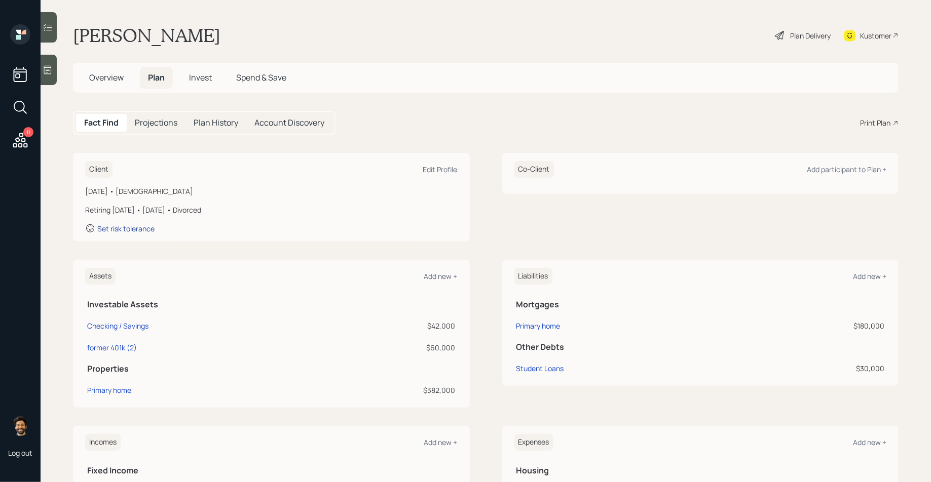
click at [126, 233] on div "Set risk tolerance" at bounding box center [125, 229] width 57 height 10
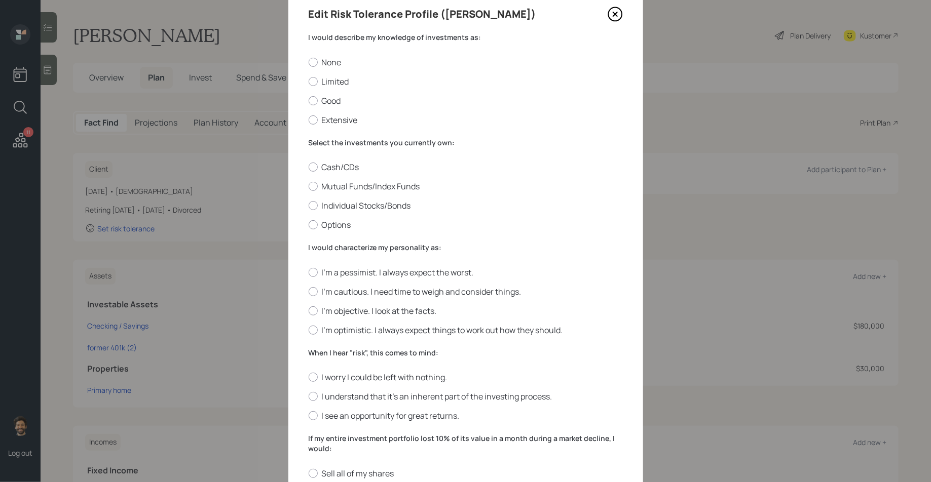
scroll to position [41, 0]
click at [321, 98] on label "Good" at bounding box center [466, 99] width 314 height 11
click at [309, 99] on input "Good" at bounding box center [308, 99] width 1 height 1
radio input "true"
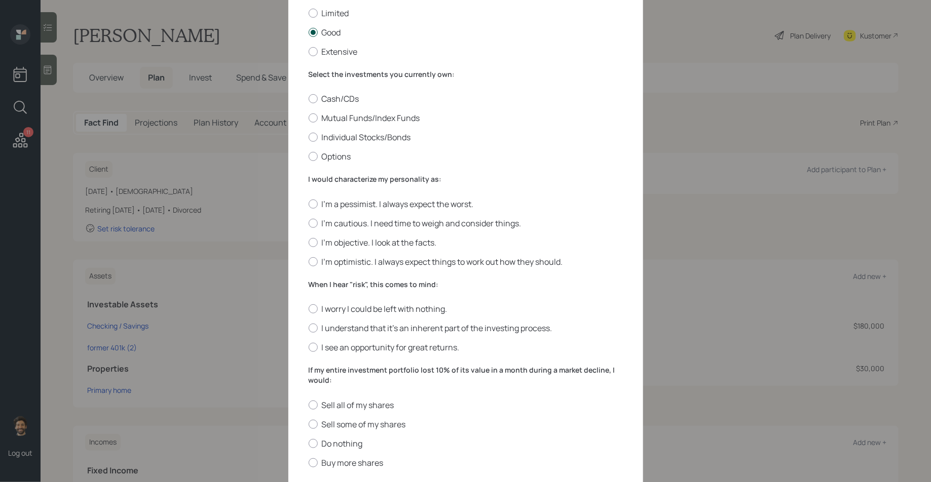
scroll to position [110, 0]
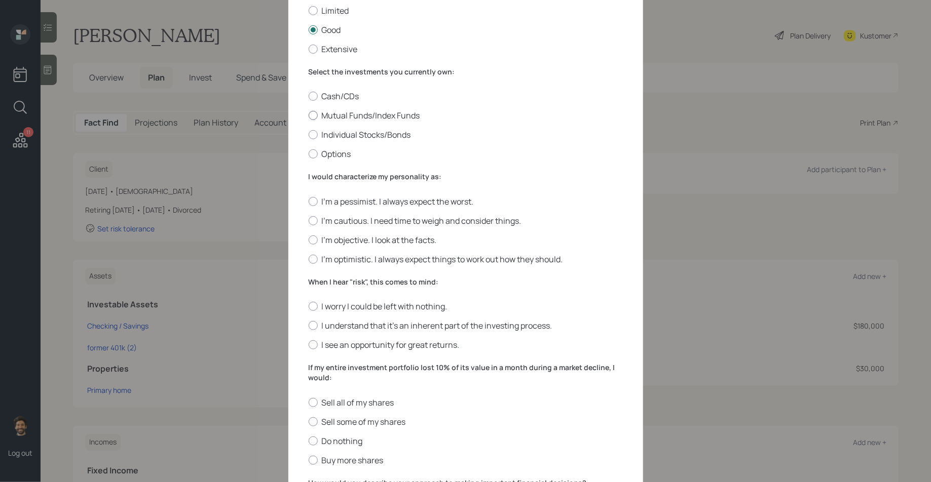
click at [329, 114] on label "Mutual Funds/Index Funds" at bounding box center [466, 115] width 314 height 11
click at [309, 116] on input "Mutual Funds/Index Funds" at bounding box center [308, 116] width 1 height 1
radio input "true"
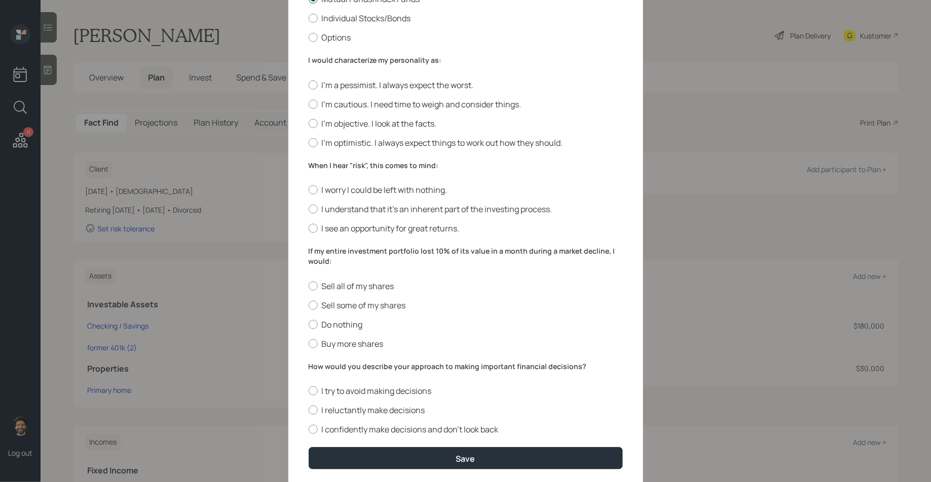
scroll to position [228, 0]
click at [314, 106] on div at bounding box center [313, 103] width 9 height 9
click at [309, 103] on input "I'm cautious. I need time to weigh and consider things." at bounding box center [308, 103] width 1 height 1
radio input "true"
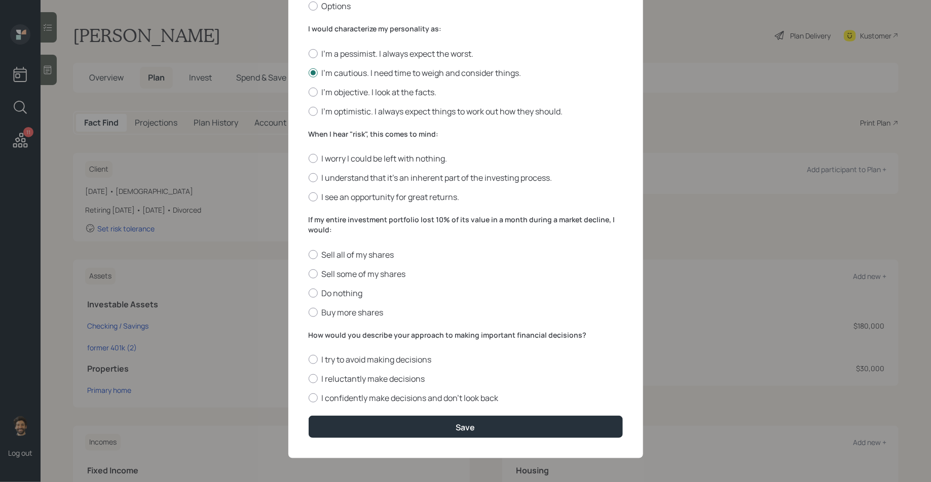
click at [331, 133] on label "When I hear "risk", this comes to mind:" at bounding box center [466, 134] width 314 height 10
click at [326, 175] on label "I understand that it’s an inherent part of the investing process." at bounding box center [466, 177] width 314 height 11
click at [309, 178] on input "I understand that it’s an inherent part of the investing process." at bounding box center [308, 178] width 1 height 1
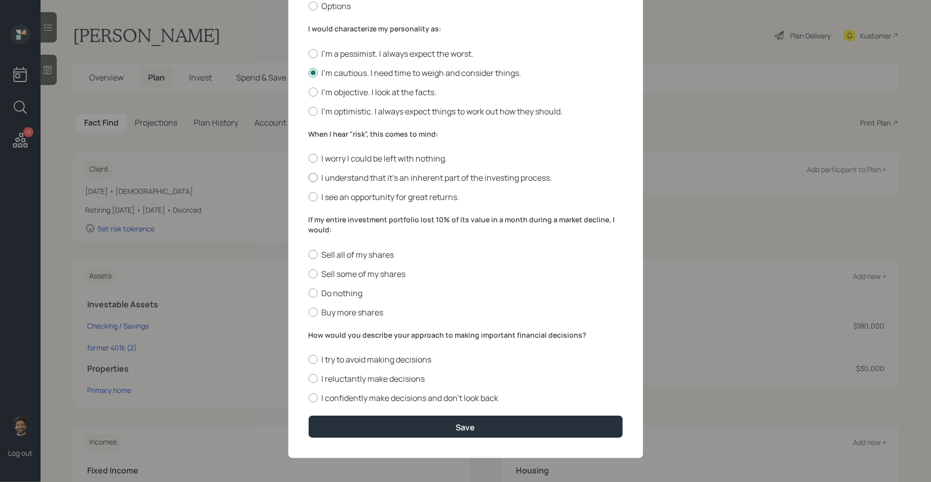
radio input "true"
click at [330, 294] on label "Do nothing" at bounding box center [466, 293] width 314 height 11
click at [309, 293] on input "Do nothing" at bounding box center [308, 293] width 1 height 1
radio input "true"
click at [347, 335] on label "How would you describe your approach to making important financial decisions?" at bounding box center [466, 335] width 314 height 10
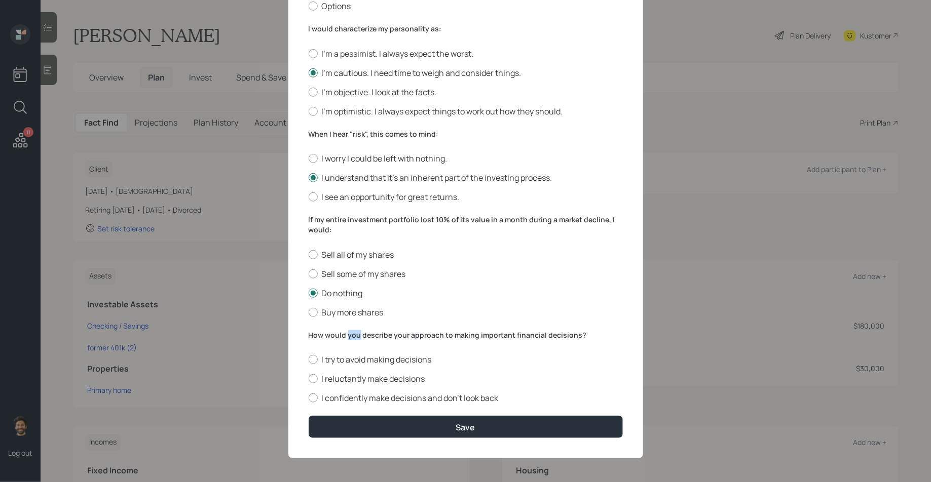
click at [347, 335] on label "How would you describe your approach to making important financial decisions?" at bounding box center [466, 335] width 314 height 10
click at [322, 400] on label "I confidently make decisions and don’t look back" at bounding box center [466, 398] width 314 height 11
click at [309, 399] on input "I confidently make decisions and don’t look back" at bounding box center [308, 398] width 1 height 1
radio input "true"
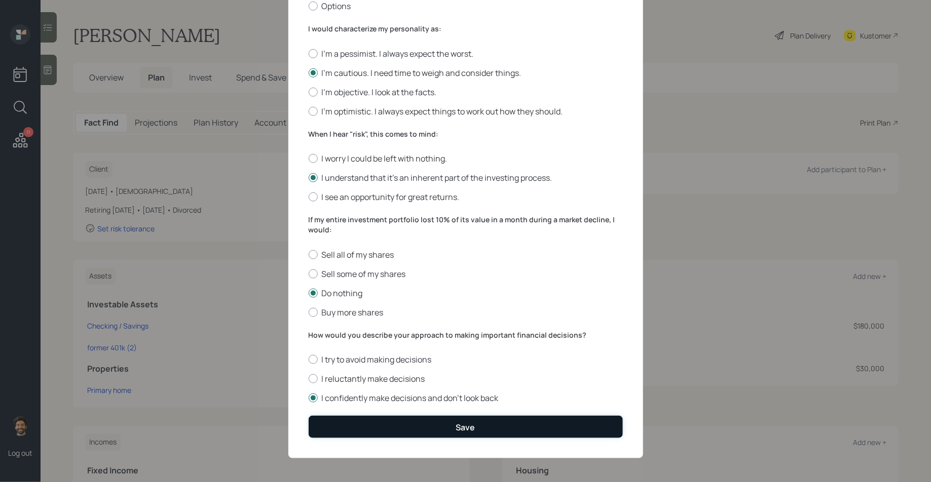
click at [362, 422] on button "Save" at bounding box center [466, 427] width 314 height 22
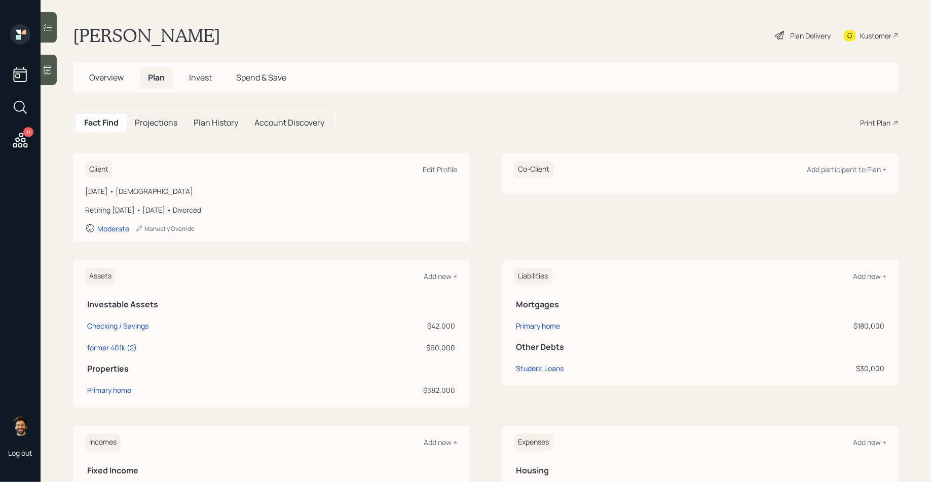
click at [194, 79] on span "Invest" at bounding box center [200, 77] width 23 height 11
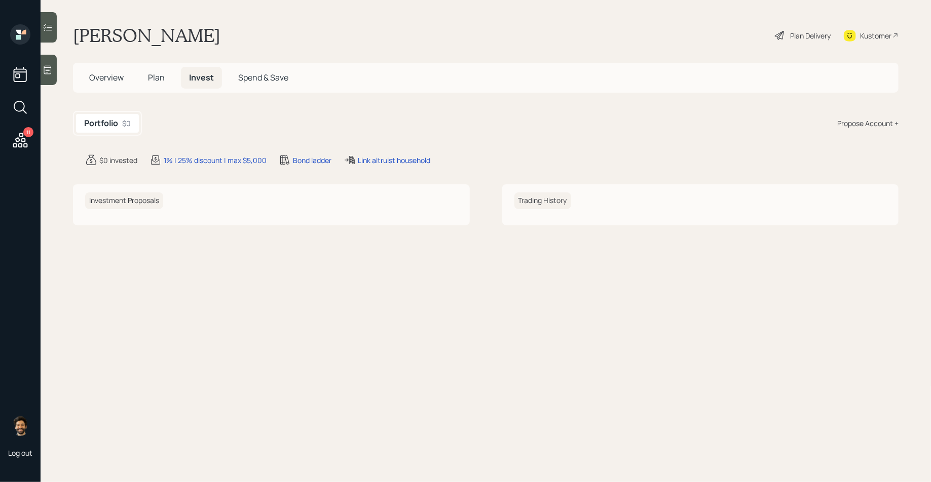
click at [851, 122] on div "Propose Account +" at bounding box center [867, 123] width 61 height 11
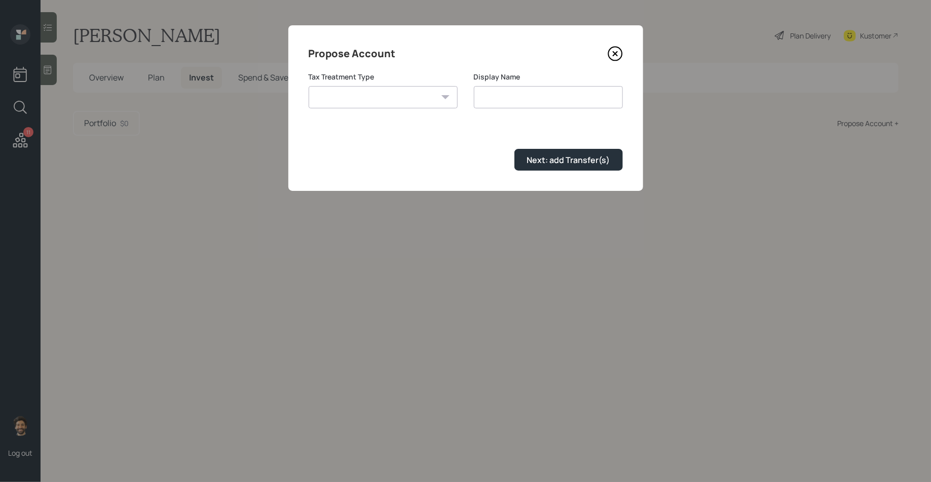
click at [430, 98] on select "Roth Taxable Traditional" at bounding box center [383, 97] width 149 height 22
select select "traditional"
click at [309, 86] on select "Roth Taxable Traditional" at bounding box center [383, 97] width 149 height 22
type input "Traditional"
click at [562, 158] on div "Next: add Transfer(s)" at bounding box center [568, 160] width 83 height 11
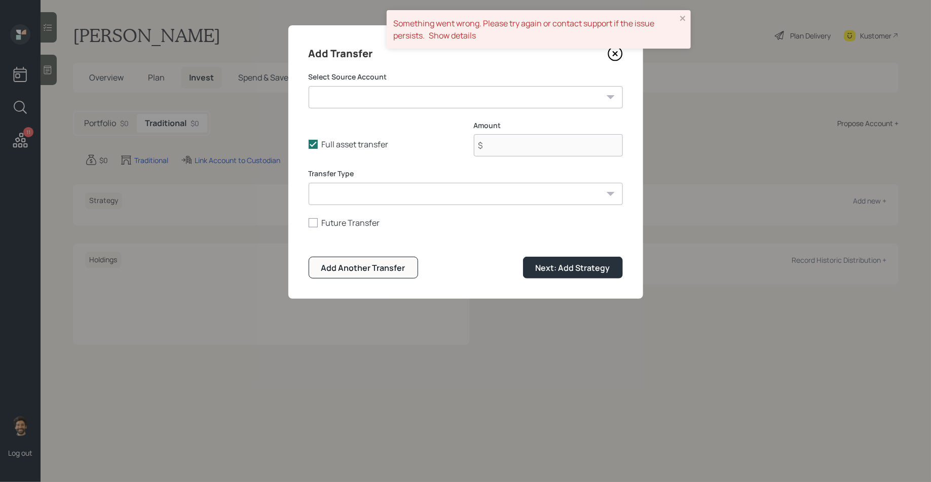
click at [339, 89] on select "Checking / Savings ($42,000 | Emergency Fund) former 401k (2) ($60,000 | 401(k))" at bounding box center [466, 97] width 314 height 22
select select "bf7b1080-7f56-4cf2-8a0c-2241634e89f9"
click at [309, 86] on select "Checking / Savings ($42,000 | Emergency Fund) former 401k (2) ($60,000 | 401(k))" at bounding box center [466, 97] width 314 height 22
type input "$ 60,000"
click at [352, 207] on form "Select Source Account Checking / Savings ($42,000 | Emergency Fund) former 401k…" at bounding box center [466, 175] width 314 height 207
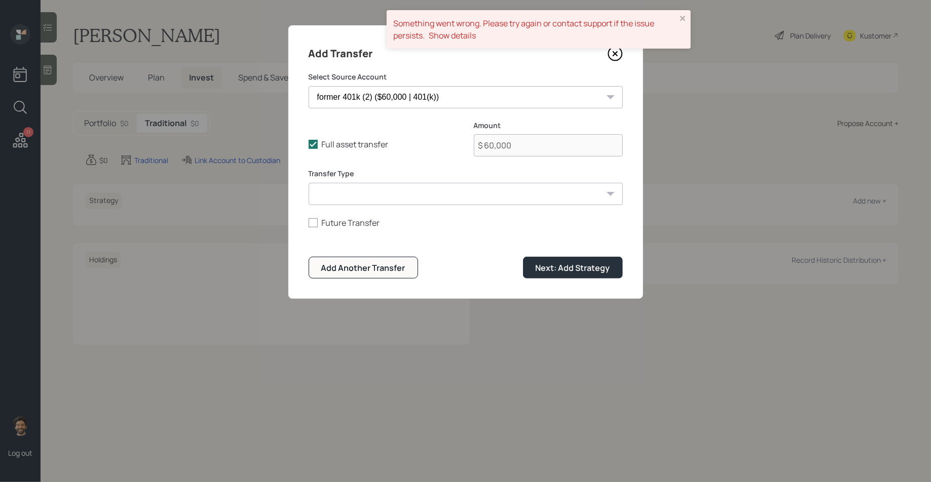
click at [350, 195] on select "ACAT Transfer Non ACAT Transfer Capitalize Rollover Rollover Deposit" at bounding box center [466, 194] width 314 height 22
select select "acat_transfer"
click at [309, 183] on select "ACAT Transfer Non ACAT Transfer Capitalize Rollover Rollover Deposit" at bounding box center [466, 194] width 314 height 22
click at [570, 267] on div "Next: Add Strategy" at bounding box center [572, 267] width 74 height 11
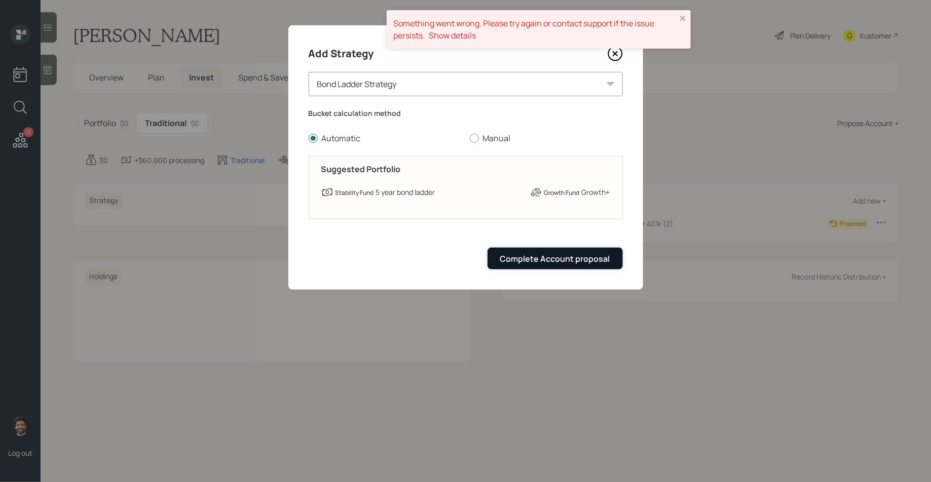
click at [550, 260] on div "Complete Account proposal" at bounding box center [555, 258] width 110 height 11
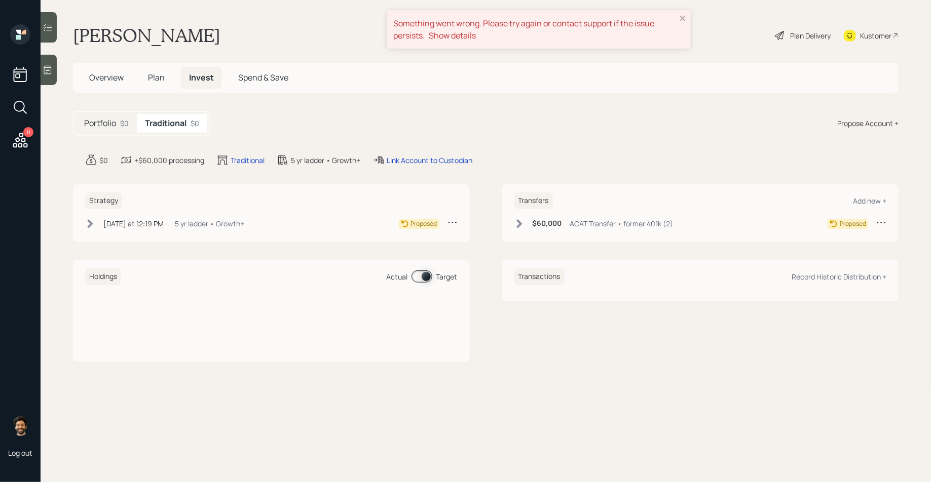
click at [113, 217] on div "Today at 12:19 PM Wednesday, October 15, 2025 12:19 PM EDT 5 yr ladder • Growth+" at bounding box center [164, 223] width 159 height 13
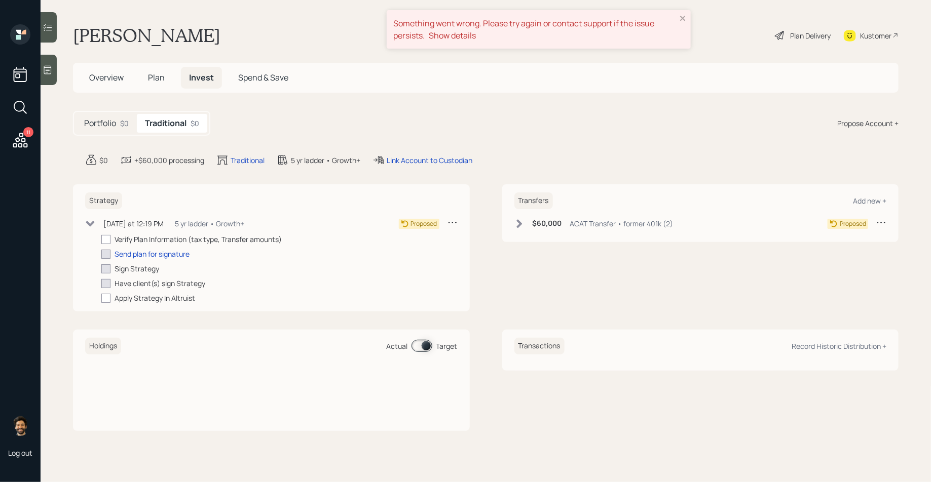
click at [94, 220] on icon at bounding box center [90, 224] width 10 height 10
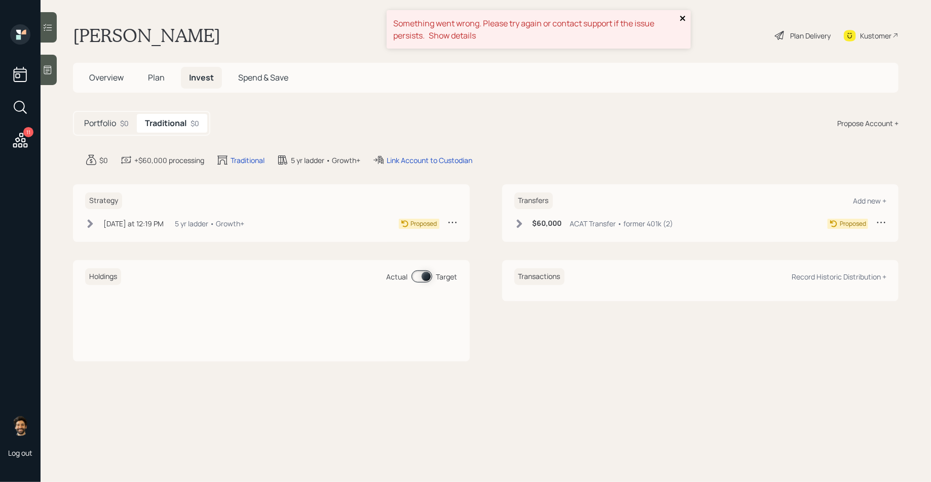
click at [683, 17] on icon "close" at bounding box center [682, 18] width 5 height 5
click at [810, 31] on div "Plan Delivery" at bounding box center [810, 35] width 41 height 11
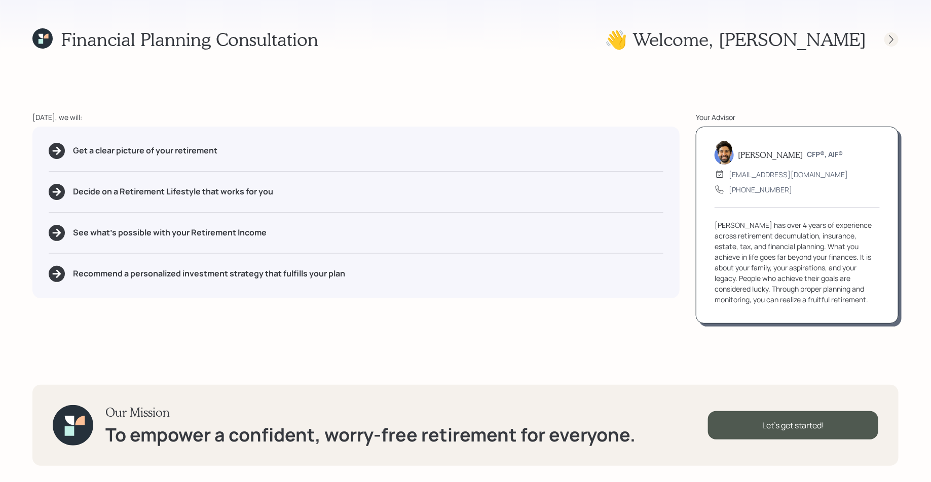
click at [892, 36] on icon at bounding box center [891, 39] width 10 height 10
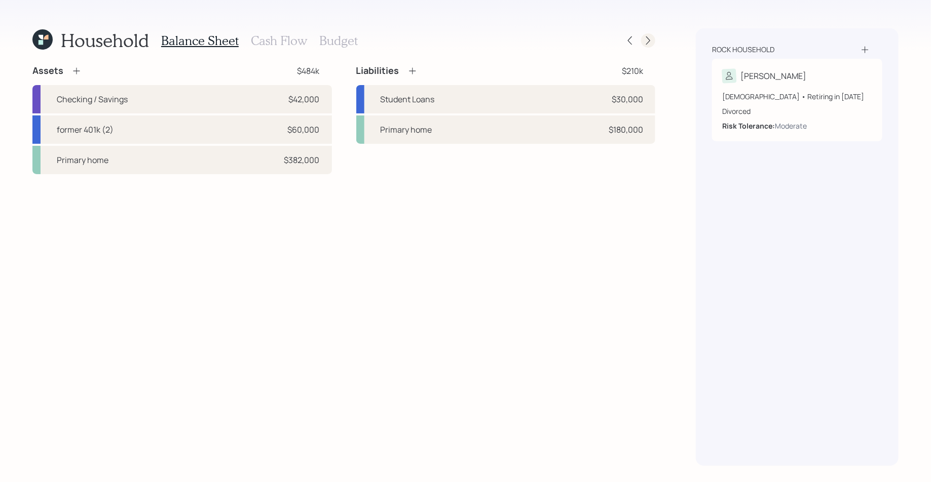
click at [652, 35] on icon at bounding box center [648, 40] width 10 height 10
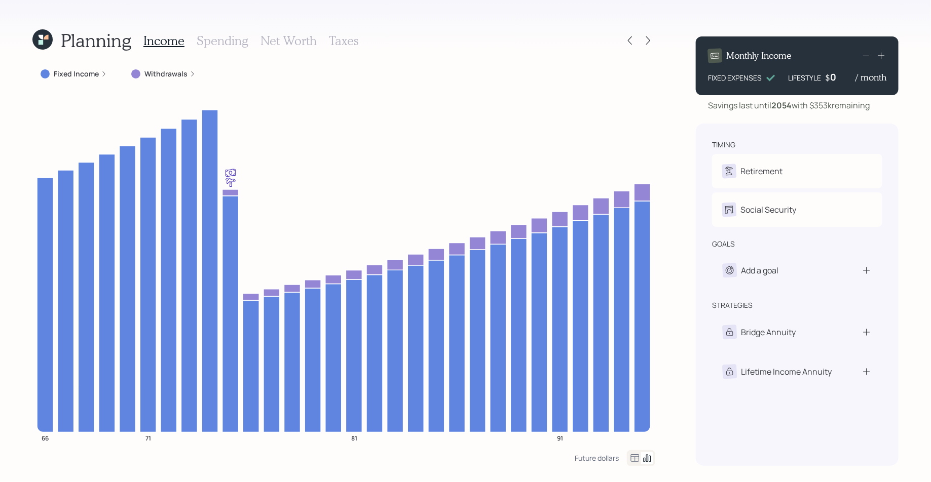
click at [635, 458] on icon at bounding box center [635, 458] width 12 height 12
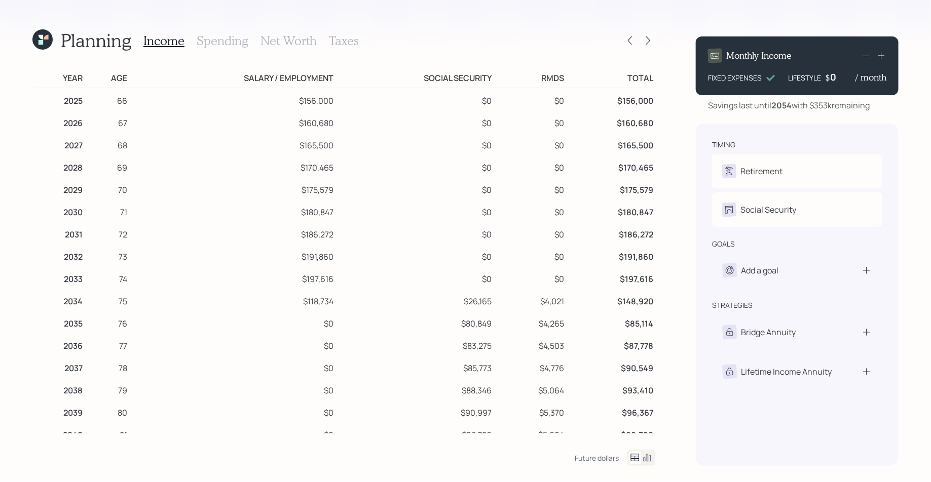
click at [635, 458] on icon at bounding box center [635, 458] width 12 height 12
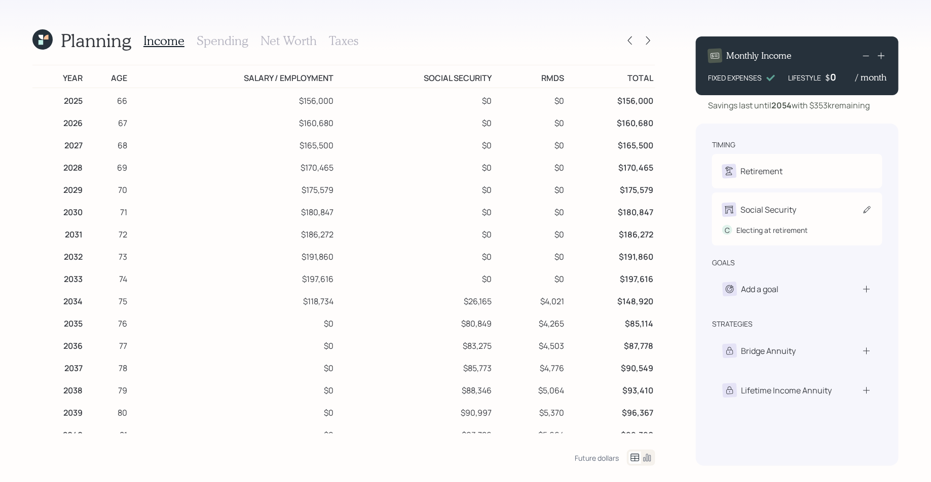
click at [782, 221] on div "C Electing at retirement" at bounding box center [797, 226] width 150 height 19
select select "8"
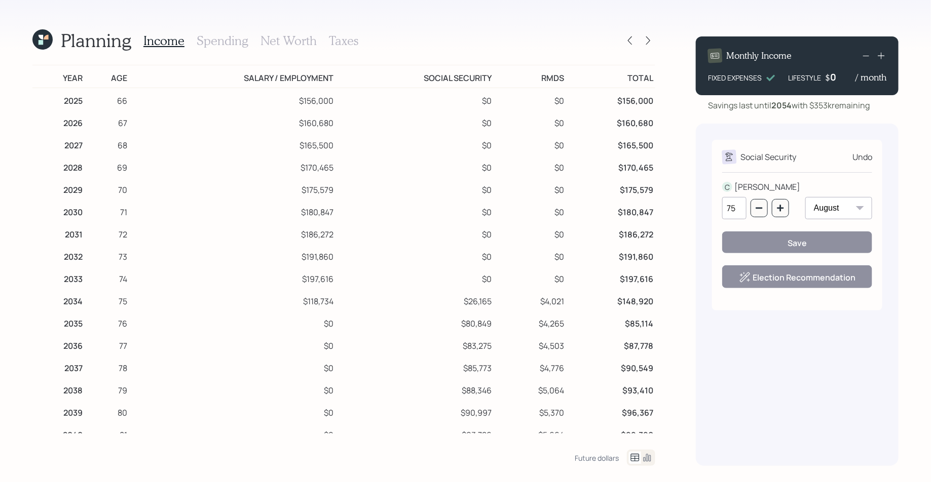
click at [738, 207] on input "75" at bounding box center [734, 208] width 24 height 22
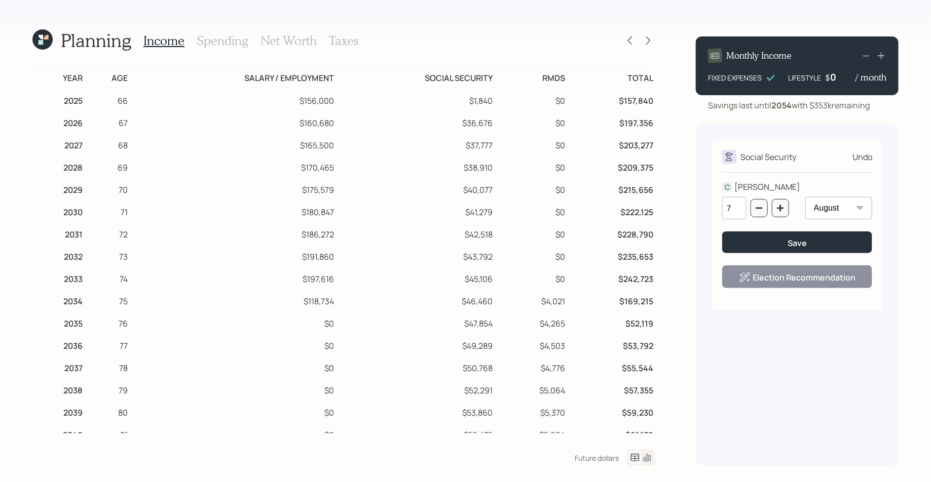
type input "75"
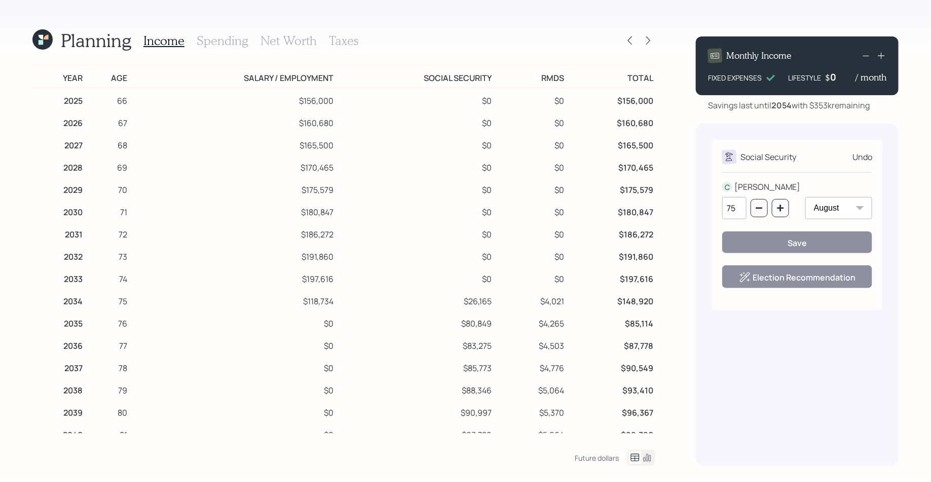
click at [43, 38] on icon at bounding box center [41, 37] width 5 height 5
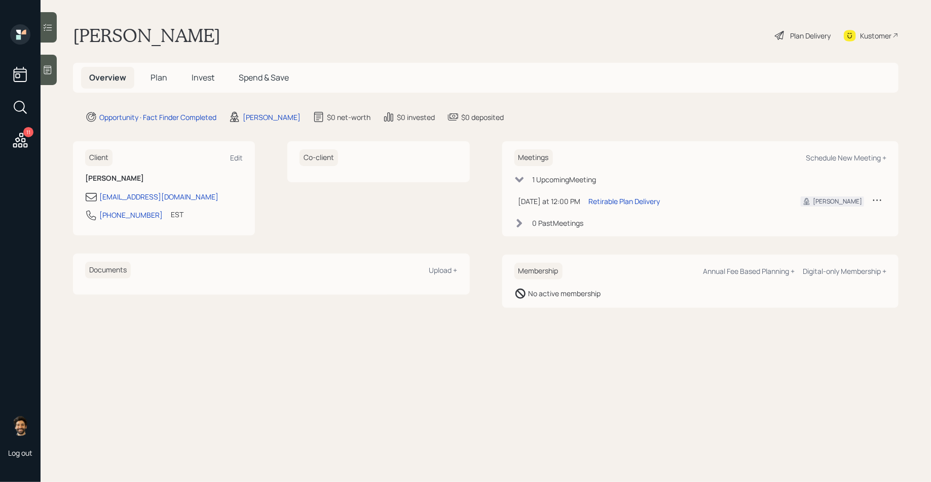
click at [874, 40] on div "Kustomer" at bounding box center [875, 35] width 31 height 11
click at [797, 44] on div "Plan Delivery" at bounding box center [803, 35] width 58 height 22
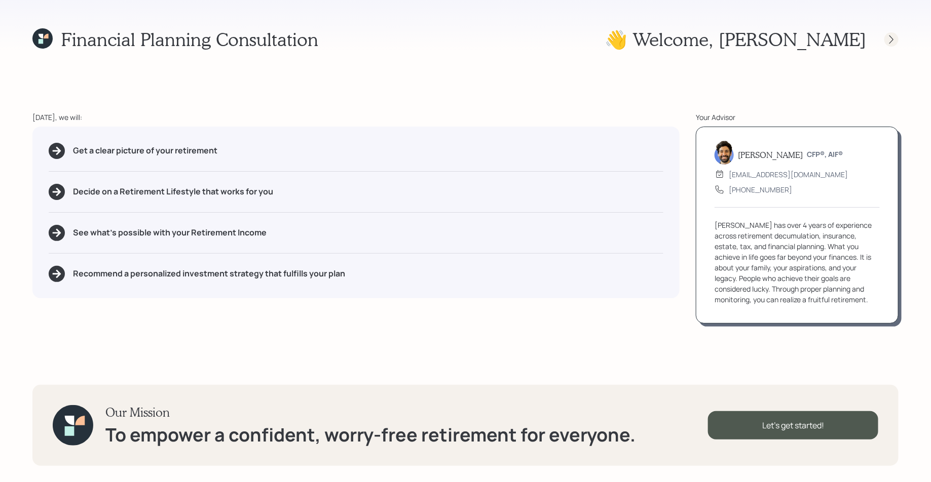
click at [891, 37] on icon at bounding box center [891, 39] width 4 height 9
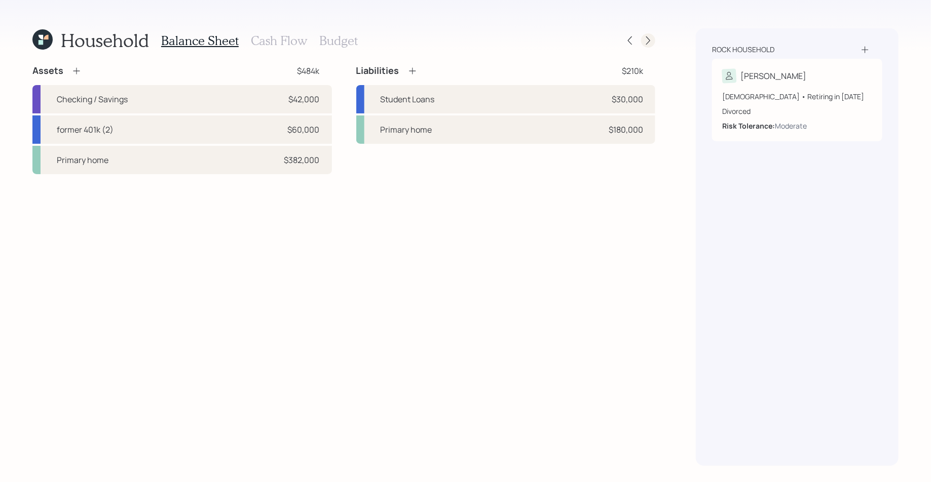
click at [651, 44] on icon at bounding box center [648, 40] width 10 height 10
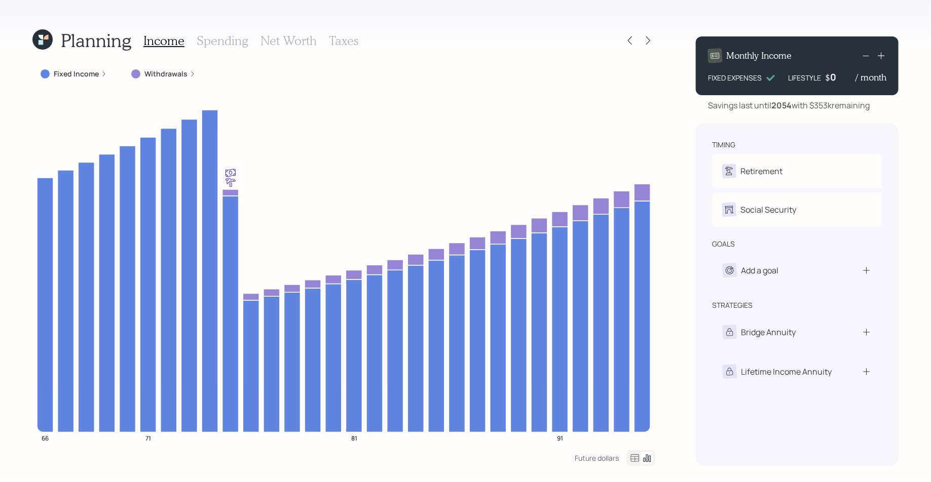
click at [218, 37] on h3 "Spending" at bounding box center [223, 40] width 52 height 15
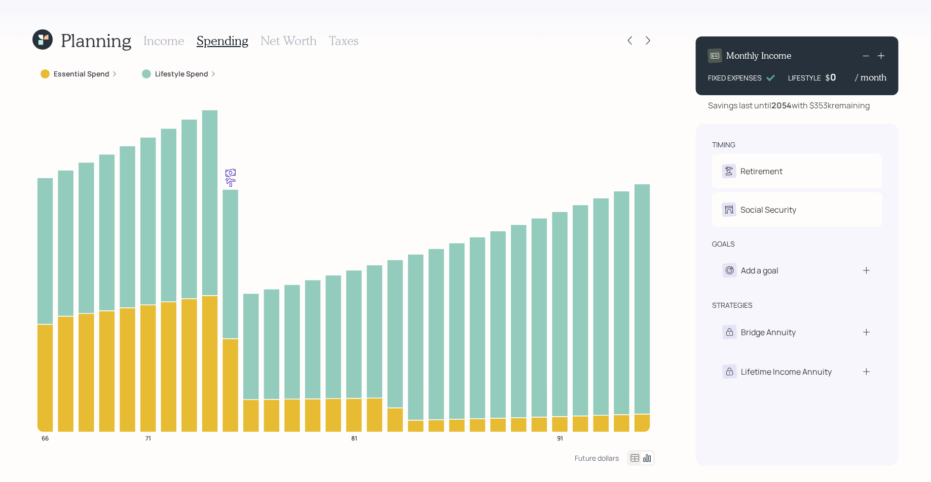
click at [634, 461] on icon at bounding box center [635, 458] width 12 height 12
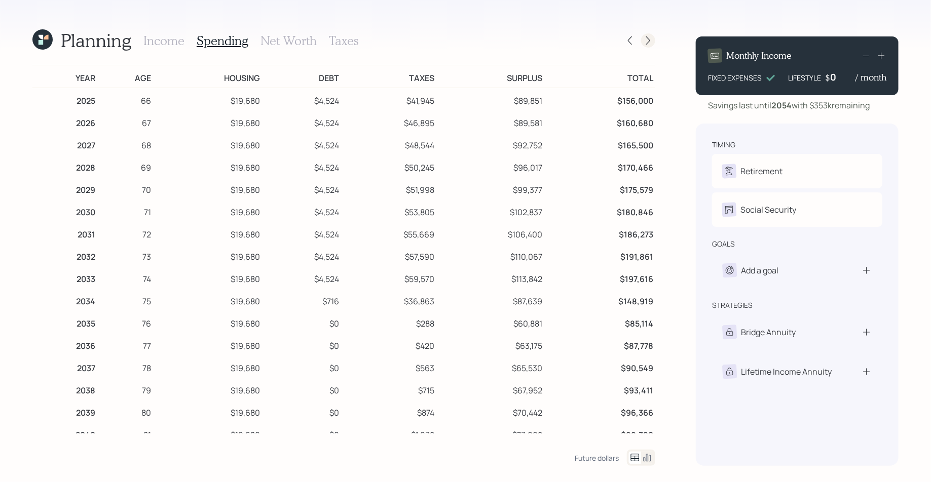
click at [649, 39] on icon at bounding box center [648, 40] width 4 height 9
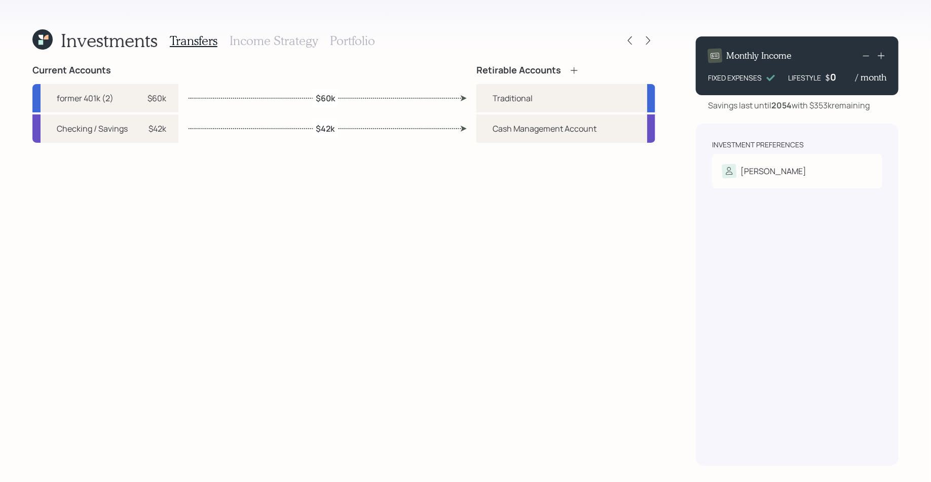
click at [274, 39] on h3 "Income Strategy" at bounding box center [273, 40] width 88 height 15
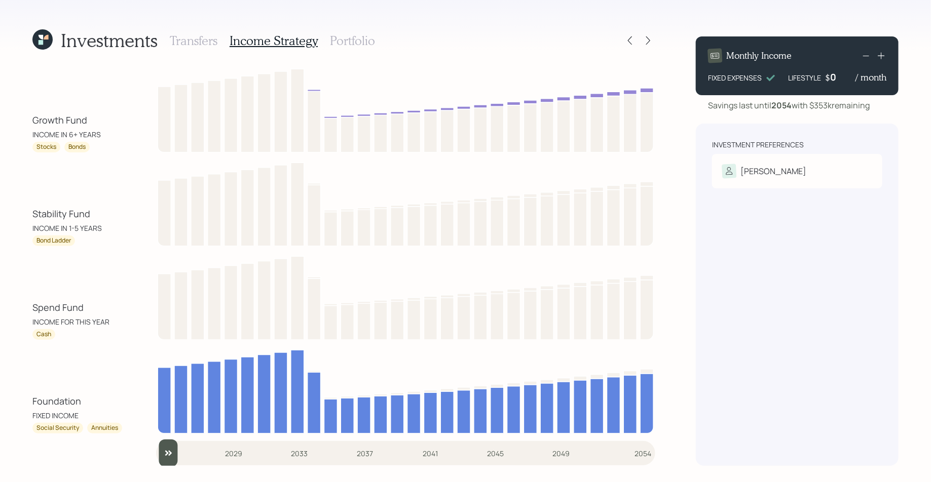
click at [344, 47] on h3 "Portfolio" at bounding box center [352, 40] width 45 height 15
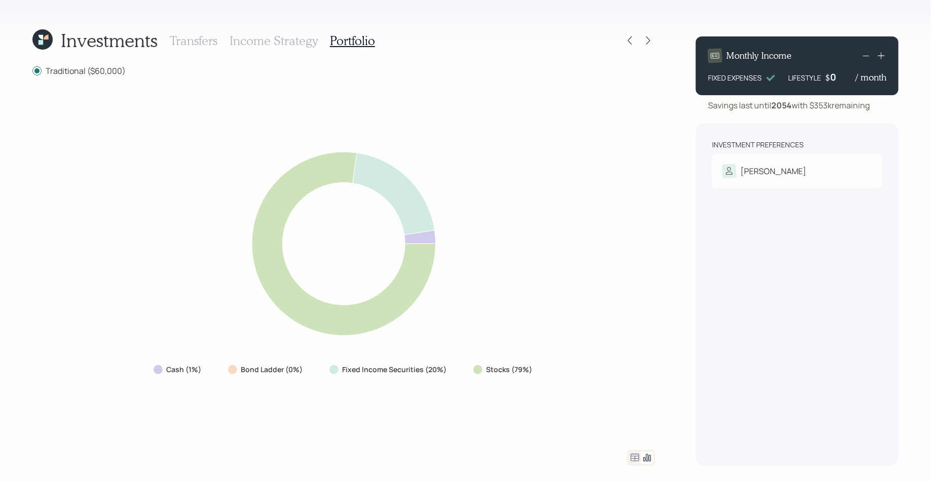
click at [259, 41] on h3 "Income Strategy" at bounding box center [273, 40] width 88 height 15
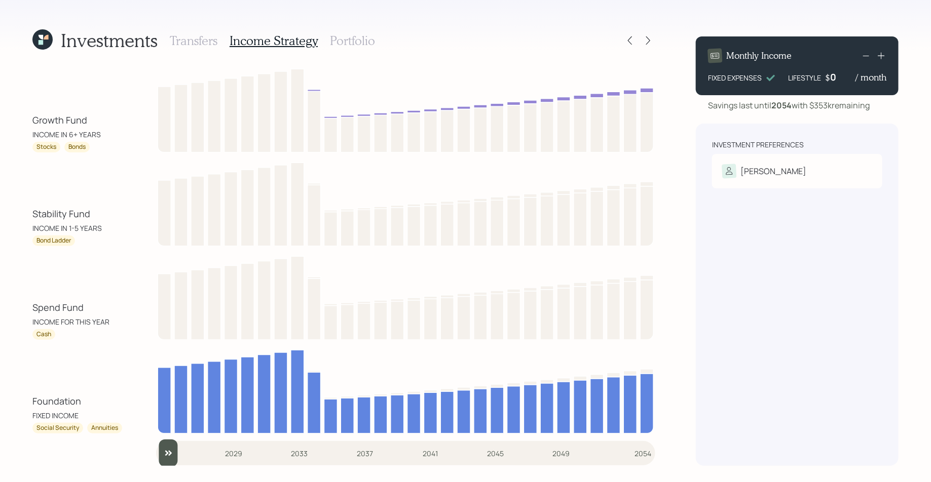
scroll to position [1, 0]
click at [82, 401] on div "Foundation FIXED INCOME" at bounding box center [77, 407] width 91 height 26
drag, startPoint x: 90, startPoint y: 410, endPoint x: 18, endPoint y: 394, distance: 73.2
click at [18, 394] on div "Investments Transfers Income Strategy Portfolio Growth Fund INCOME IN 6+ YEARS …" at bounding box center [465, 241] width 931 height 482
drag, startPoint x: 81, startPoint y: 414, endPoint x: 30, endPoint y: 415, distance: 51.2
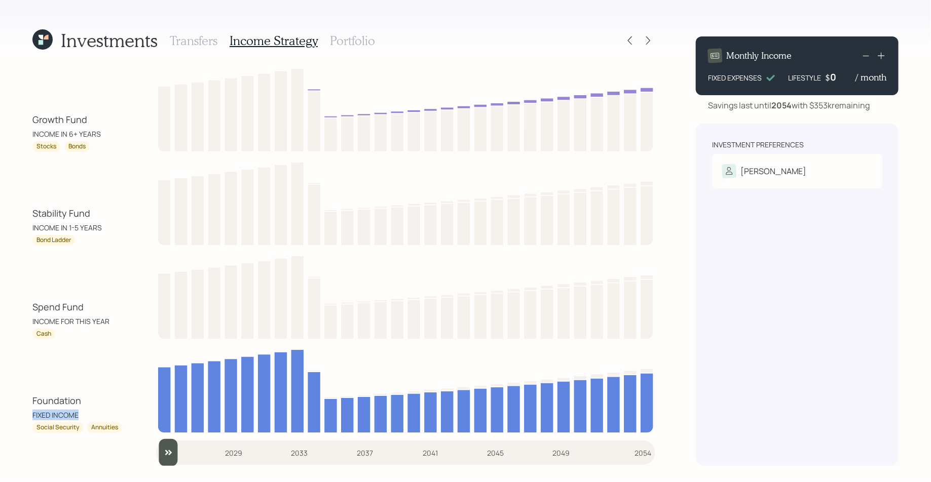
click at [30, 415] on div "Investments Transfers Income Strategy Portfolio Growth Fund INCOME IN 6+ YEARS …" at bounding box center [465, 241] width 931 height 482
drag, startPoint x: 39, startPoint y: 428, endPoint x: 81, endPoint y: 432, distance: 42.2
click at [81, 432] on div "Social Security" at bounding box center [57, 428] width 51 height 11
drag, startPoint x: 93, startPoint y: 430, endPoint x: 126, endPoint y: 427, distance: 33.1
click at [126, 427] on div "Foundation FIXED INCOME Social Security Annuities" at bounding box center [343, 390] width 623 height 88
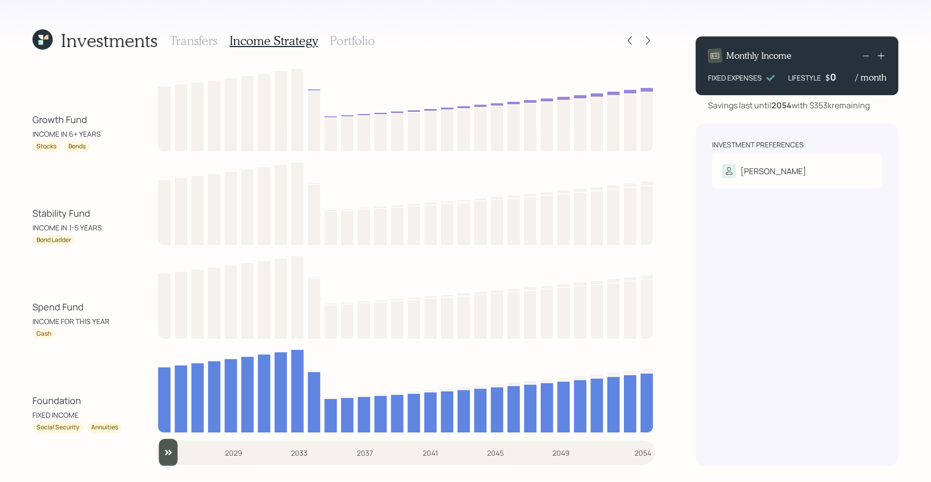
click at [112, 427] on div "Annuities" at bounding box center [104, 428] width 27 height 9
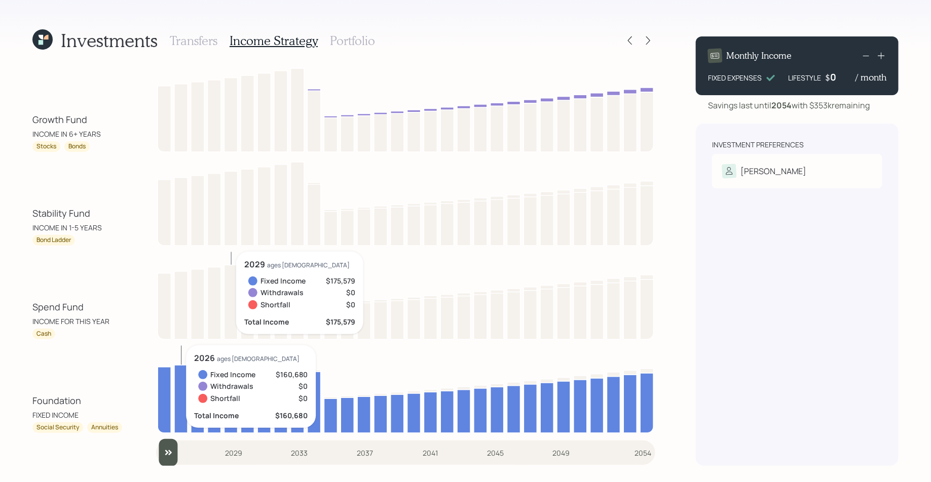
click at [60, 325] on div "INCOME FOR THIS YEAR" at bounding box center [70, 321] width 77 height 11
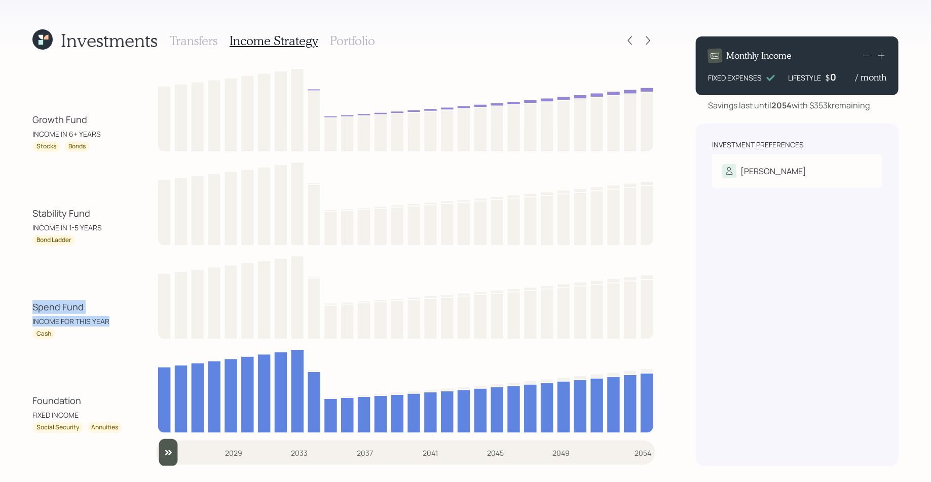
drag, startPoint x: 106, startPoint y: 320, endPoint x: 22, endPoint y: 312, distance: 84.5
click at [22, 312] on div "Investments Transfers Income Strategy Portfolio Growth Fund INCOME IN 6+ YEARS …" at bounding box center [465, 241] width 931 height 482
click at [55, 324] on div "INCOME FOR THIS YEAR" at bounding box center [70, 321] width 77 height 11
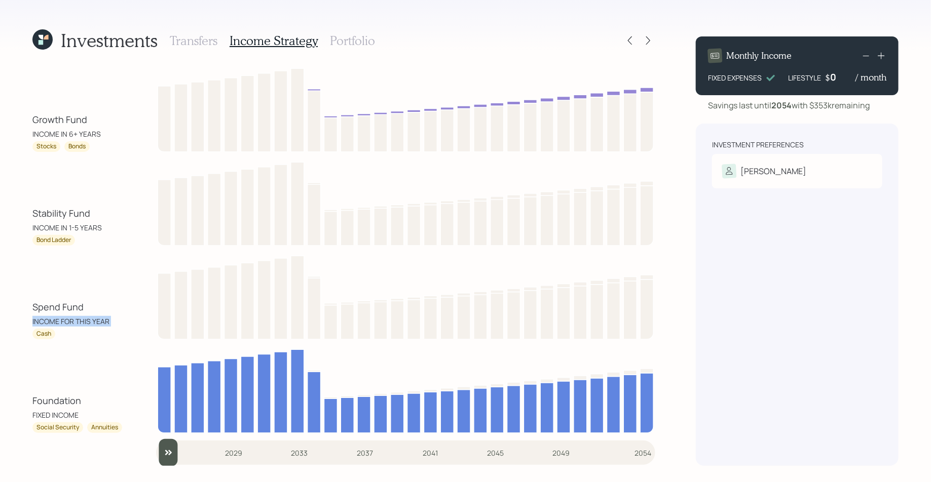
click at [67, 324] on div "INCOME FOR THIS YEAR" at bounding box center [70, 321] width 77 height 11
click at [68, 330] on div "Cash" at bounding box center [77, 334] width 91 height 11
drag, startPoint x: 102, startPoint y: 226, endPoint x: 15, endPoint y: 212, distance: 88.4
click at [15, 212] on div "Investments Transfers Income Strategy Portfolio Growth Fund INCOME IN 6+ YEARS …" at bounding box center [465, 241] width 931 height 482
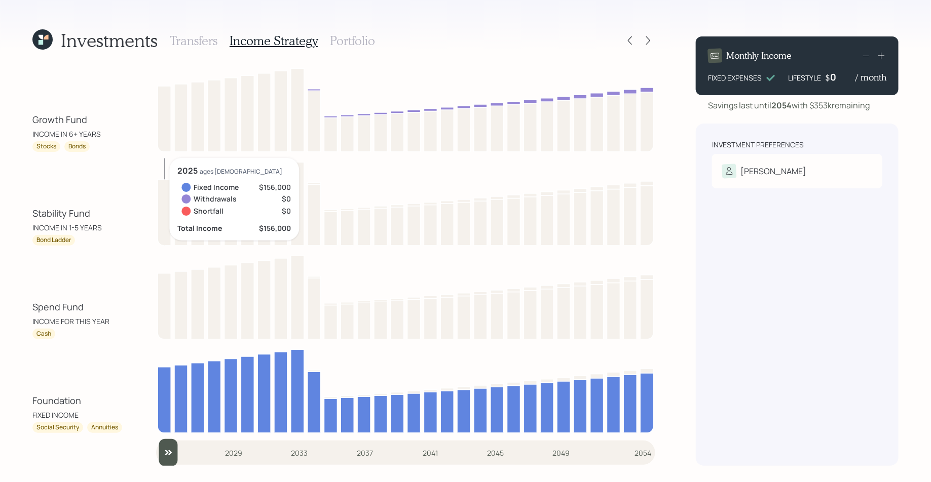
click at [93, 126] on div "Growth Fund INCOME IN 6+ YEARS" at bounding box center [77, 126] width 91 height 26
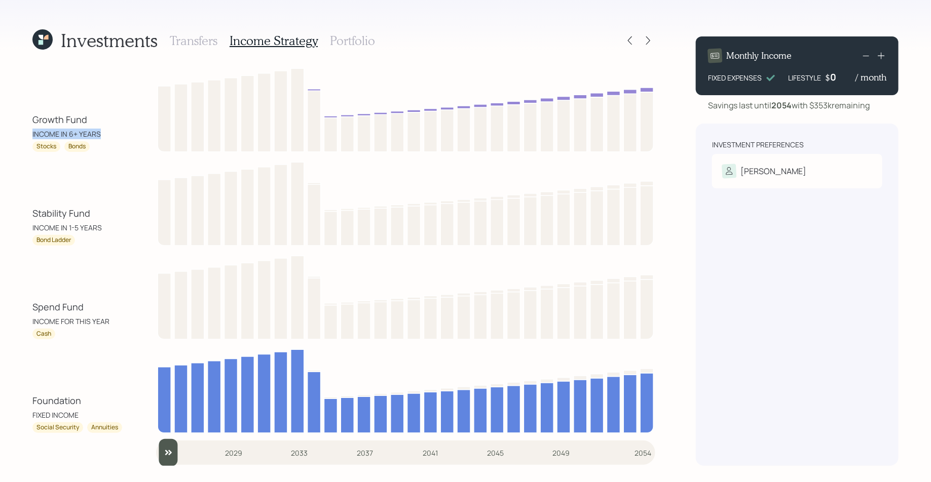
drag, startPoint x: 100, startPoint y: 138, endPoint x: 20, endPoint y: 134, distance: 79.6
click at [20, 134] on div "Investments Transfers Income Strategy Portfolio Growth Fund INCOME IN 6+ YEARS …" at bounding box center [465, 241] width 931 height 482
drag, startPoint x: 72, startPoint y: 336, endPoint x: 26, endPoint y: 309, distance: 53.6
click at [26, 309] on div "Investments Transfers Income Strategy Portfolio Growth Fund INCOME IN 6+ YEARS …" at bounding box center [465, 241] width 931 height 482
drag, startPoint x: 100, startPoint y: 133, endPoint x: 36, endPoint y: 106, distance: 69.2
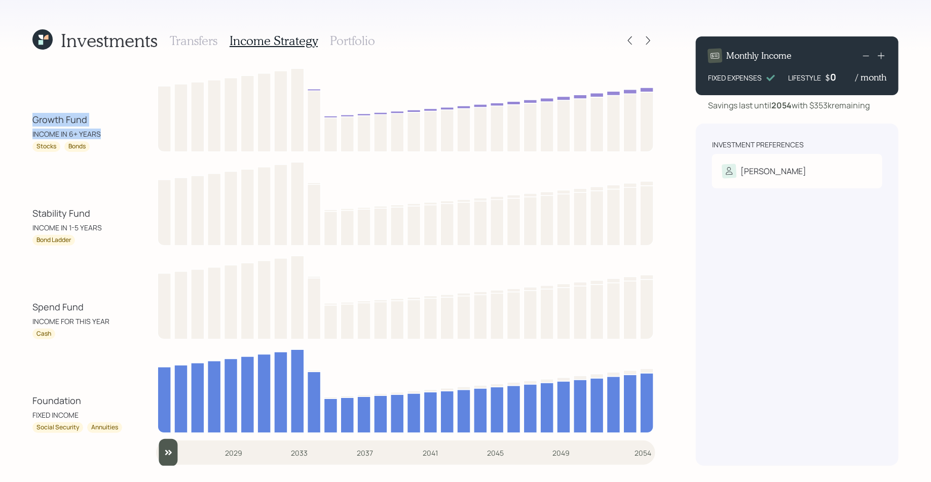
click at [36, 106] on div "Growth Fund INCOME IN 6+ YEARS Stocks Bonds" at bounding box center [343, 108] width 623 height 88
drag, startPoint x: 36, startPoint y: 147, endPoint x: 89, endPoint y: 149, distance: 52.2
click at [89, 149] on div "Stocks Bonds" at bounding box center [77, 146] width 91 height 11
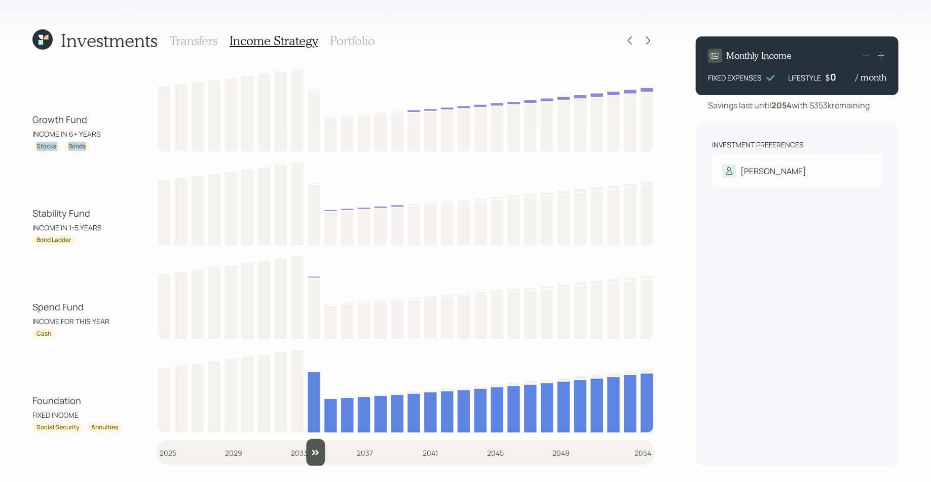
drag, startPoint x: 171, startPoint y: 457, endPoint x: 315, endPoint y: 447, distance: 143.7
click at [315, 447] on input "slider" at bounding box center [405, 452] width 499 height 27
drag, startPoint x: 82, startPoint y: 329, endPoint x: 26, endPoint y: 204, distance: 137.0
click at [26, 204] on div "Investments Transfers Income Strategy Portfolio Growth Fund INCOME IN 6+ YEARS …" at bounding box center [465, 241] width 931 height 482
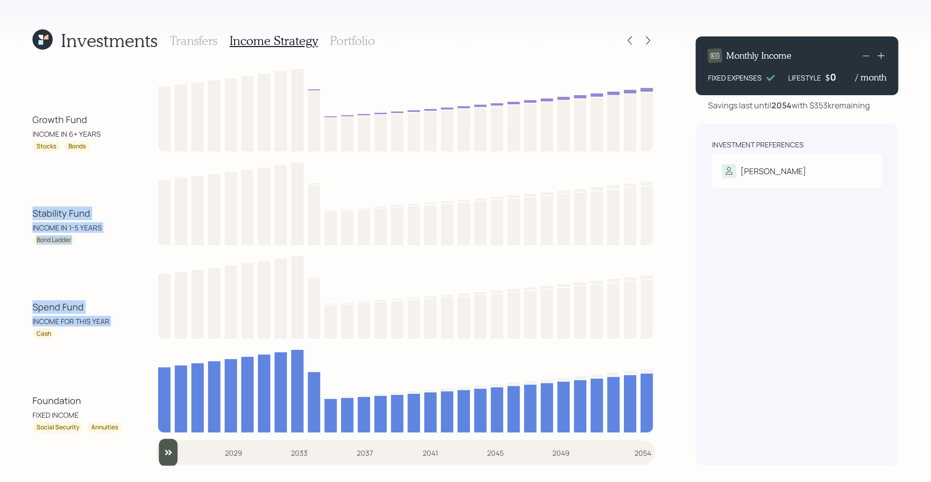
drag, startPoint x: 311, startPoint y: 450, endPoint x: 114, endPoint y: 429, distance: 197.7
type input "2025"
click at [156, 439] on input "slider" at bounding box center [405, 452] width 499 height 27
click at [350, 41] on h3 "Portfolio" at bounding box center [352, 40] width 45 height 15
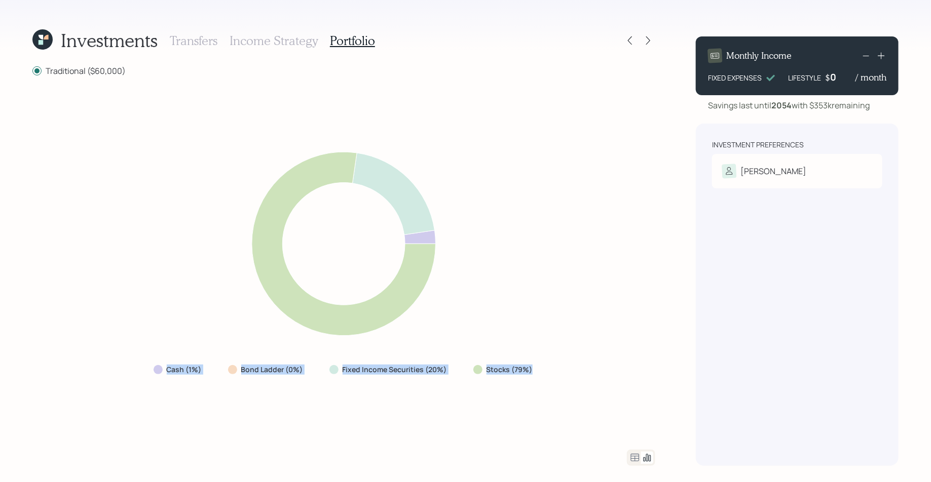
drag, startPoint x: 539, startPoint y: 376, endPoint x: 157, endPoint y: 374, distance: 382.0
click at [157, 374] on div "Cash (1%) Bond Ladder (0%) Fixed Income Securities (20%) Stocks (79%)" at bounding box center [343, 370] width 397 height 18
click at [592, 425] on div "Cash (1%) Bond Ladder (0%) Fixed Income Securities (20%) Stocks (79%)" at bounding box center [343, 263] width 623 height 349
click at [636, 457] on icon at bounding box center [635, 458] width 12 height 12
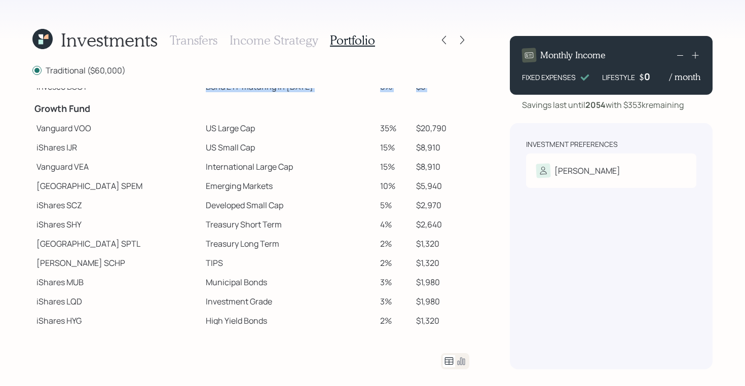
scroll to position [147, 0]
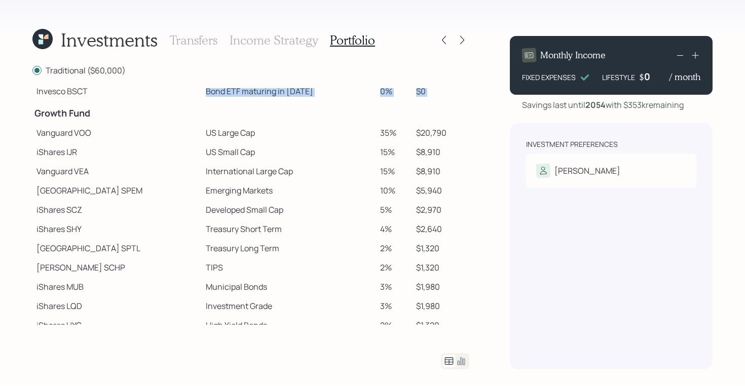
drag, startPoint x: 35, startPoint y: 91, endPoint x: 97, endPoint y: 93, distance: 61.9
click at [97, 93] on tbody "Spend Fund CASH Cash (Account Management) 1% $600 Stability Fund Invesco BSCP B…" at bounding box center [250, 147] width 437 height 413
click at [72, 105] on td "Growth Fund" at bounding box center [116, 112] width 169 height 22
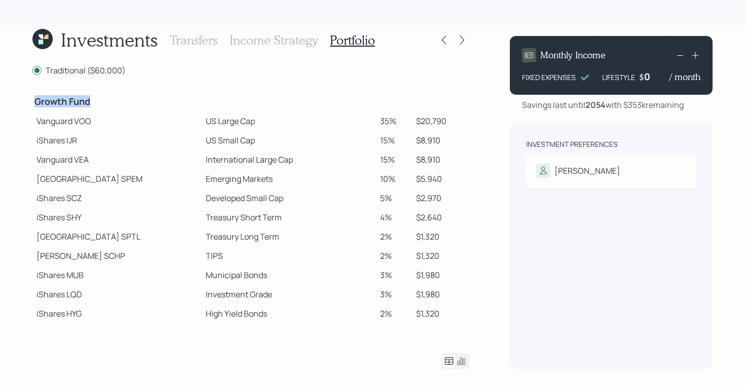
scroll to position [164, 0]
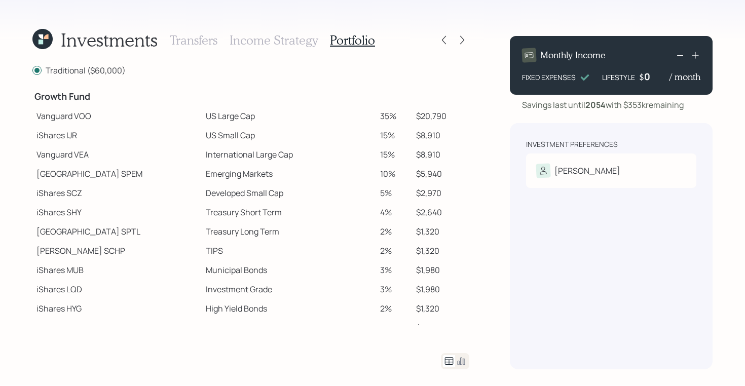
click at [42, 119] on td "Vanguard VOO" at bounding box center [116, 115] width 169 height 19
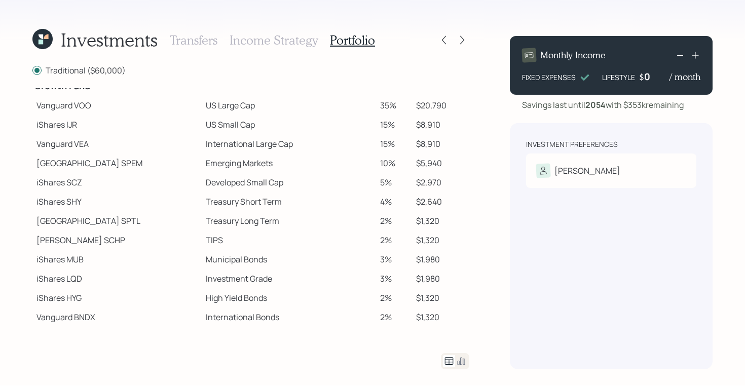
click at [44, 123] on td "iShares IJR" at bounding box center [116, 124] width 169 height 19
drag, startPoint x: 40, startPoint y: 164, endPoint x: 80, endPoint y: 165, distance: 40.0
click at [80, 165] on td "State Street SPEM" at bounding box center [116, 163] width 169 height 19
drag, startPoint x: 39, startPoint y: 241, endPoint x: 66, endPoint y: 241, distance: 26.9
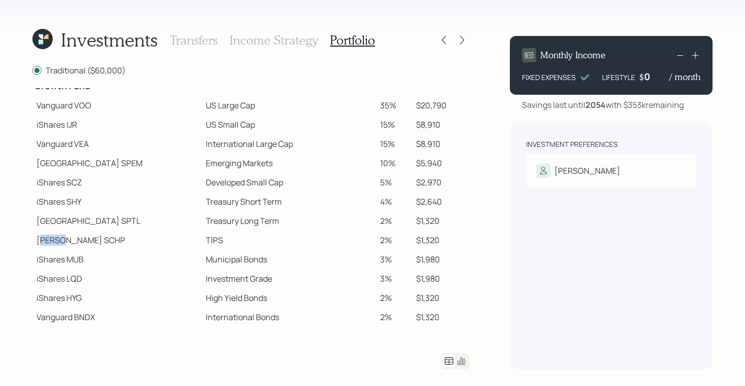
click at [66, 241] on td "Schwab SCHP" at bounding box center [116, 240] width 169 height 19
drag, startPoint x: 38, startPoint y: 108, endPoint x: 218, endPoint y: 110, distance: 179.9
click at [218, 110] on tr "Vanguard VOO US Large Cap 35% $20,790" at bounding box center [250, 105] width 437 height 19
click at [80, 107] on td "Vanguard VOO" at bounding box center [116, 105] width 169 height 19
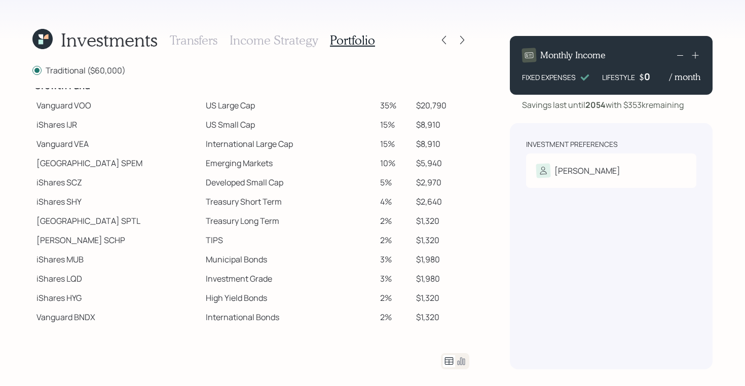
click at [202, 107] on td "US Large Cap" at bounding box center [289, 105] width 174 height 19
drag, startPoint x: 167, startPoint y: 105, endPoint x: 224, endPoint y: 110, distance: 57.5
click at [224, 110] on td "US Large Cap" at bounding box center [289, 105] width 174 height 19
drag, startPoint x: 166, startPoint y: 127, endPoint x: 222, endPoint y: 127, distance: 56.2
click at [222, 127] on td "US Small Cap" at bounding box center [289, 124] width 174 height 19
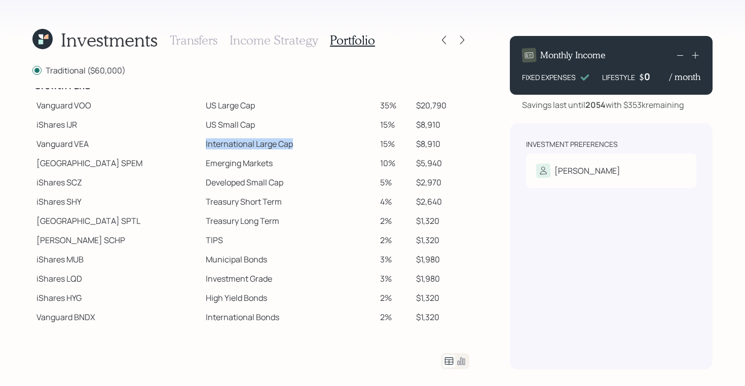
drag, startPoint x: 166, startPoint y: 145, endPoint x: 252, endPoint y: 146, distance: 86.6
click at [252, 146] on td "International Large Cap" at bounding box center [289, 143] width 174 height 19
drag, startPoint x: 167, startPoint y: 161, endPoint x: 252, endPoint y: 167, distance: 84.8
click at [252, 167] on td "Emerging Markets" at bounding box center [289, 163] width 174 height 19
drag, startPoint x: 168, startPoint y: 183, endPoint x: 250, endPoint y: 183, distance: 82.1
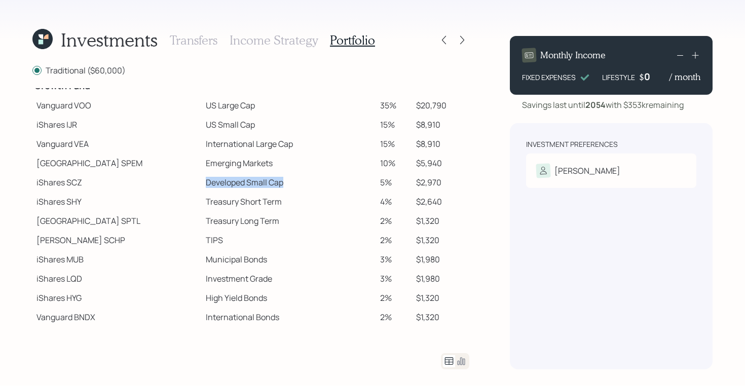
click at [250, 183] on td "Developed Small Cap" at bounding box center [289, 182] width 174 height 19
drag, startPoint x: 168, startPoint y: 199, endPoint x: 222, endPoint y: 199, distance: 53.7
click at [222, 199] on td "Treasury Short Term" at bounding box center [289, 201] width 174 height 19
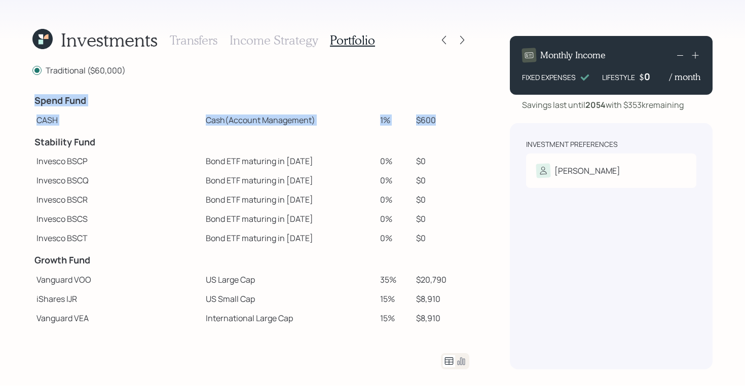
drag, startPoint x: 433, startPoint y: 119, endPoint x: 28, endPoint y: 97, distance: 404.9
click at [28, 97] on div "Investments Transfers Income Strategy Portfolio Traditional ($60,000) Spend Fun…" at bounding box center [372, 192] width 745 height 386
click at [356, 109] on td at bounding box center [289, 99] width 174 height 22
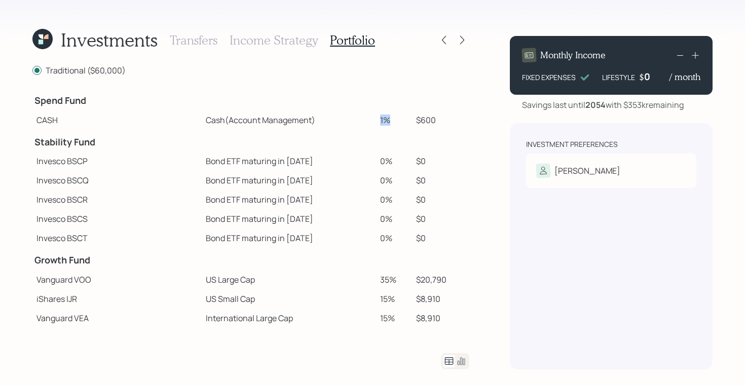
drag, startPoint x: 366, startPoint y: 120, endPoint x: 382, endPoint y: 123, distance: 16.5
click at [382, 123] on td "1%" at bounding box center [394, 119] width 36 height 19
click at [459, 39] on icon at bounding box center [462, 40] width 10 height 10
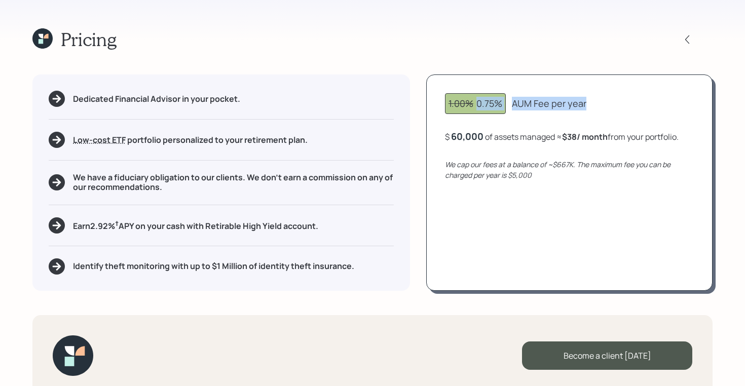
drag, startPoint x: 477, startPoint y: 106, endPoint x: 588, endPoint y: 106, distance: 111.5
click at [588, 106] on div "1.00% 0.75% AUM Fee per year" at bounding box center [569, 103] width 249 height 21
click at [478, 108] on div "1.00% 0.75%" at bounding box center [475, 104] width 54 height 14
drag, startPoint x: 474, startPoint y: 102, endPoint x: 442, endPoint y: 102, distance: 32.4
click at [442, 102] on div "1.00% 0.75% AUM Fee per year $ 60,000 of assets managed ≈ $38 / month from your…" at bounding box center [569, 182] width 286 height 216
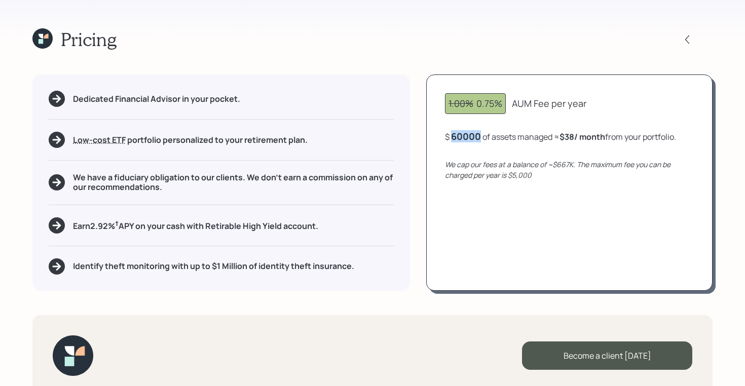
drag, startPoint x: 481, startPoint y: 136, endPoint x: 448, endPoint y: 137, distance: 32.9
click at [448, 137] on div "$ 60000 of assets managed ≈ $38 / month from your portfolio ." at bounding box center [560, 136] width 231 height 13
click at [484, 137] on div "$ 60000 of assets managed ≈ $38 / month from your portfolio ." at bounding box center [560, 136] width 231 height 13
click at [489, 138] on div "$ 60000 of assets managed ≈ $38 / month from your portfolio ." at bounding box center [560, 136] width 231 height 13
drag, startPoint x: 554, startPoint y: 137, endPoint x: 682, endPoint y: 144, distance: 128.4
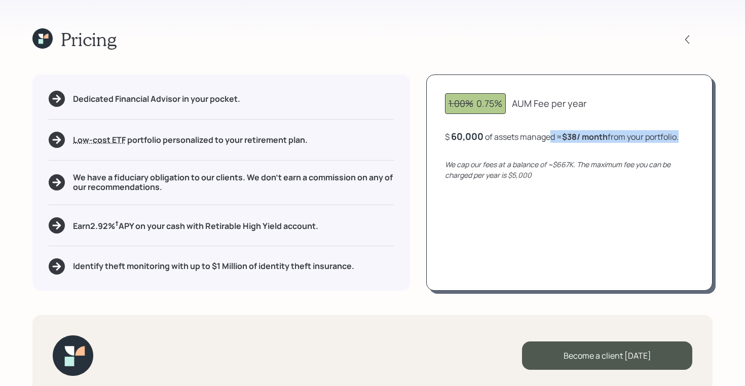
click at [682, 144] on div "1.00% 0.75% AUM Fee per year $ 60,000 of assets managed ≈ $38 / month from your…" at bounding box center [569, 182] width 286 height 216
click at [367, 98] on div "Dedicated Financial Advisor in your pocket." at bounding box center [221, 99] width 345 height 16
click at [65, 57] on div "Pricing Dedicated Financial Advisor in your pocket. Low-cost ETF Retirable uses…" at bounding box center [372, 193] width 745 height 386
click at [41, 42] on icon at bounding box center [41, 41] width 5 height 5
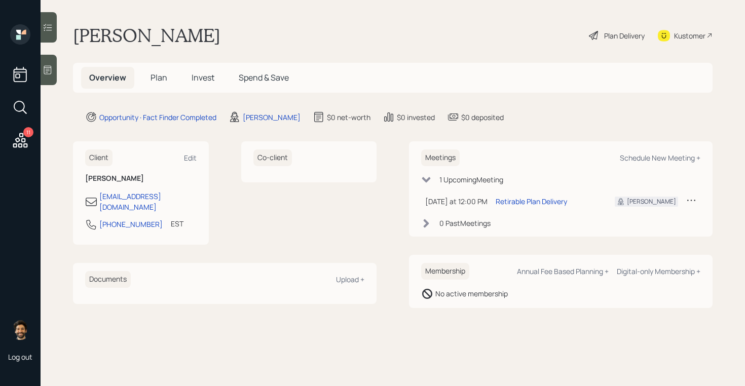
click at [161, 77] on span "Plan" at bounding box center [158, 77] width 17 height 11
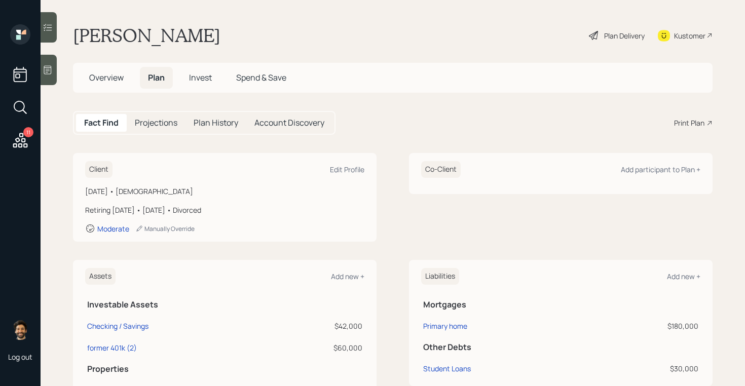
click at [695, 121] on div "Print Plan" at bounding box center [689, 123] width 30 height 11
click at [614, 36] on div "Plan Delivery" at bounding box center [624, 35] width 41 height 11
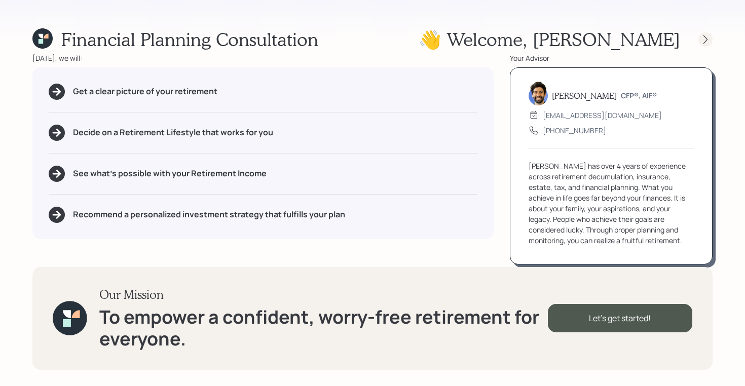
click at [705, 36] on icon at bounding box center [705, 39] width 10 height 10
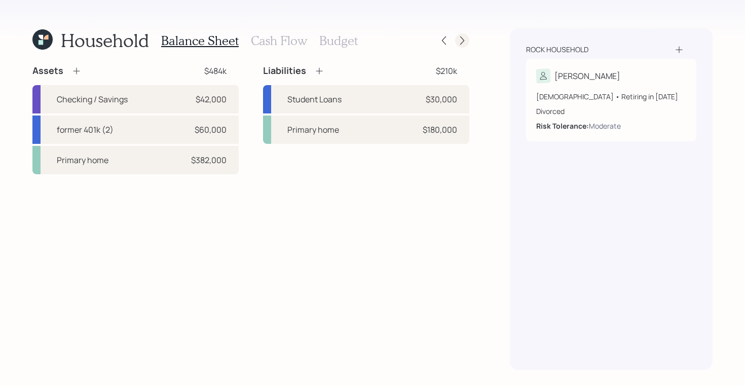
click at [462, 43] on icon at bounding box center [462, 40] width 4 height 9
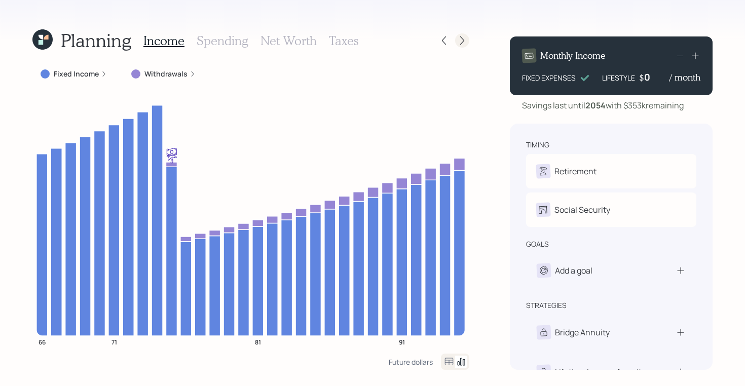
click at [466, 43] on icon at bounding box center [462, 40] width 10 height 10
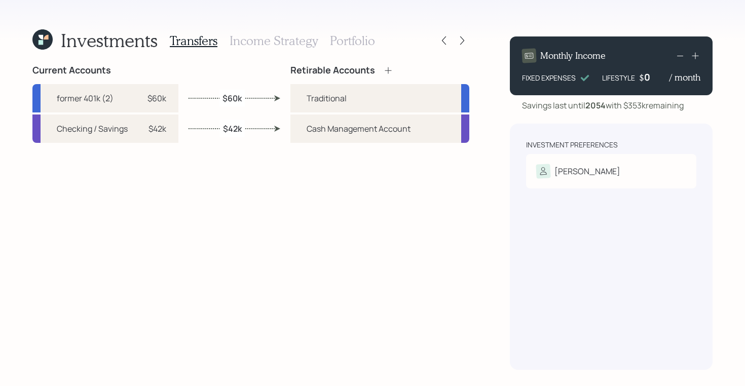
click at [466, 43] on icon at bounding box center [462, 40] width 10 height 10
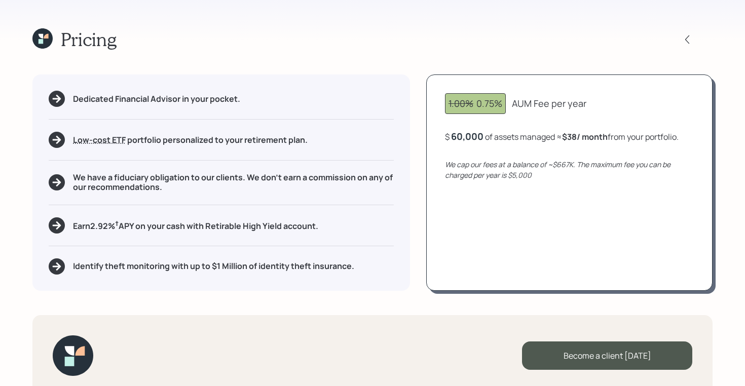
click at [546, 340] on div "Become a client today" at bounding box center [372, 355] width 680 height 81
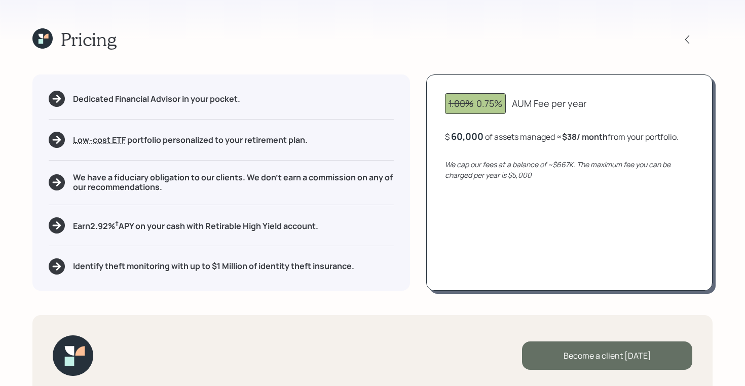
click at [546, 354] on div "Become a client today" at bounding box center [607, 355] width 170 height 28
click at [621, 352] on div "Go to Altruist" at bounding box center [607, 355] width 170 height 28
click at [562, 360] on div "Go to Altruist" at bounding box center [607, 355] width 170 height 28
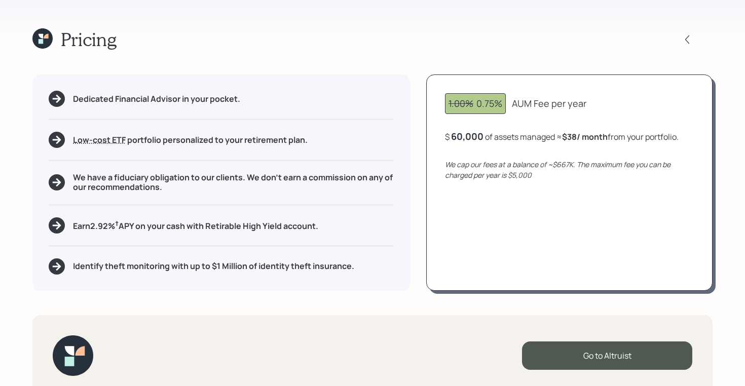
click at [39, 37] on icon at bounding box center [42, 38] width 20 height 20
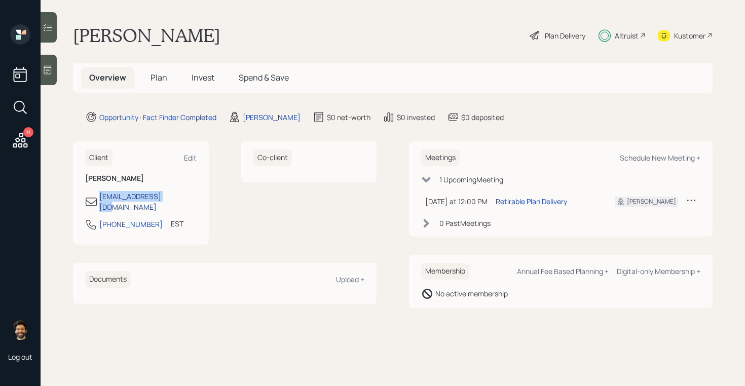
drag, startPoint x: 174, startPoint y: 199, endPoint x: 103, endPoint y: 197, distance: 70.4
click at [99, 197] on div "rockcl21@gmail.com" at bounding box center [140, 201] width 111 height 21
copy div "rockcl21@gmail.com"
drag, startPoint x: 122, startPoint y: 198, endPoint x: 218, endPoint y: 5, distance: 215.9
click at [0, 0] on div "11 Log out Cathy Rock Plan Delivery Altruist Kustomer Overview Plan Invest Spen…" at bounding box center [372, 193] width 745 height 386
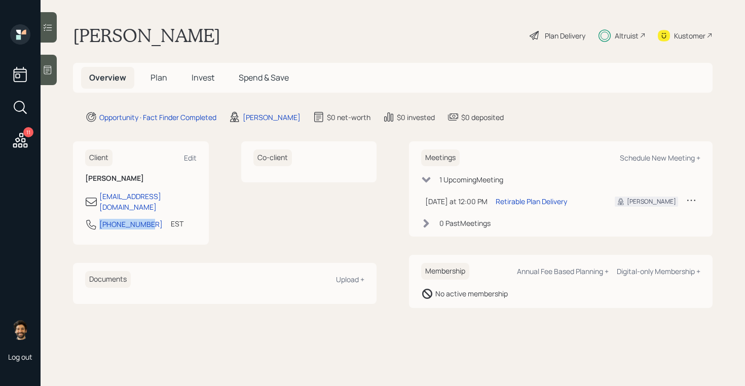
drag, startPoint x: 145, startPoint y: 217, endPoint x: 95, endPoint y: 217, distance: 50.2
click at [95, 218] on div "614-517-7140 EST Currently 12:34 PM" at bounding box center [140, 227] width 111 height 18
copy div "614-517-7140"
drag, startPoint x: 125, startPoint y: 217, endPoint x: 218, endPoint y: 23, distance: 215.0
click at [0, 0] on div "11 Log out Cathy Rock Plan Delivery Altruist Kustomer Overview Plan Invest Spen…" at bounding box center [372, 193] width 745 height 386
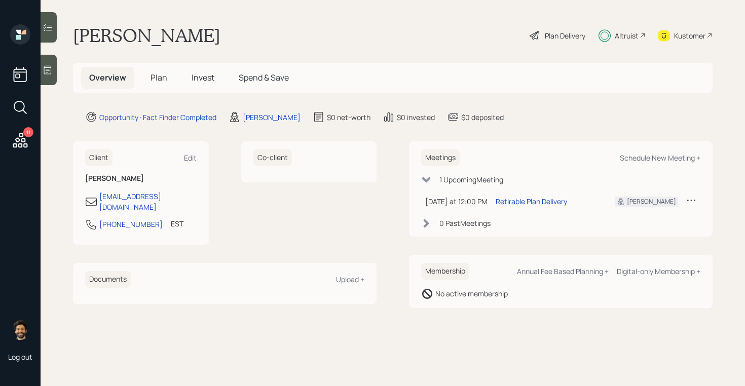
click at [678, 35] on div "Kustomer" at bounding box center [689, 35] width 31 height 11
click at [627, 37] on div "Altruist" at bounding box center [627, 35] width 24 height 11
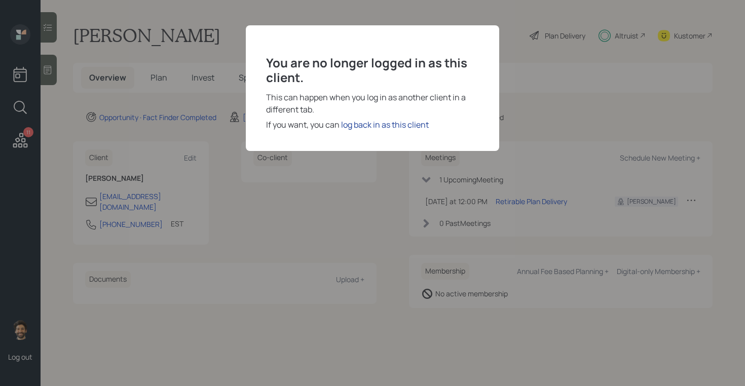
click at [404, 124] on div "log back in as this client" at bounding box center [385, 125] width 88 height 12
